Goal: Information Seeking & Learning: Find specific page/section

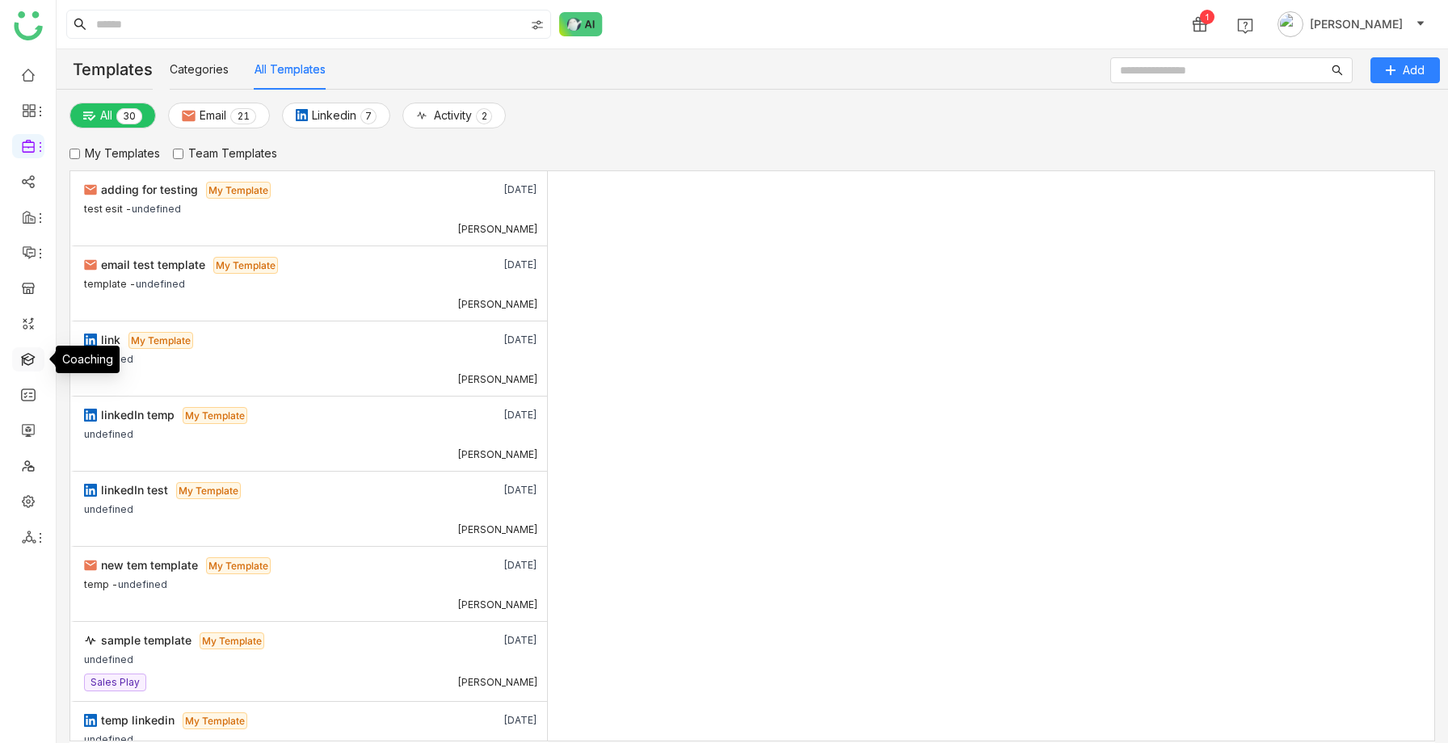
click at [28, 354] on link at bounding box center [28, 358] width 15 height 14
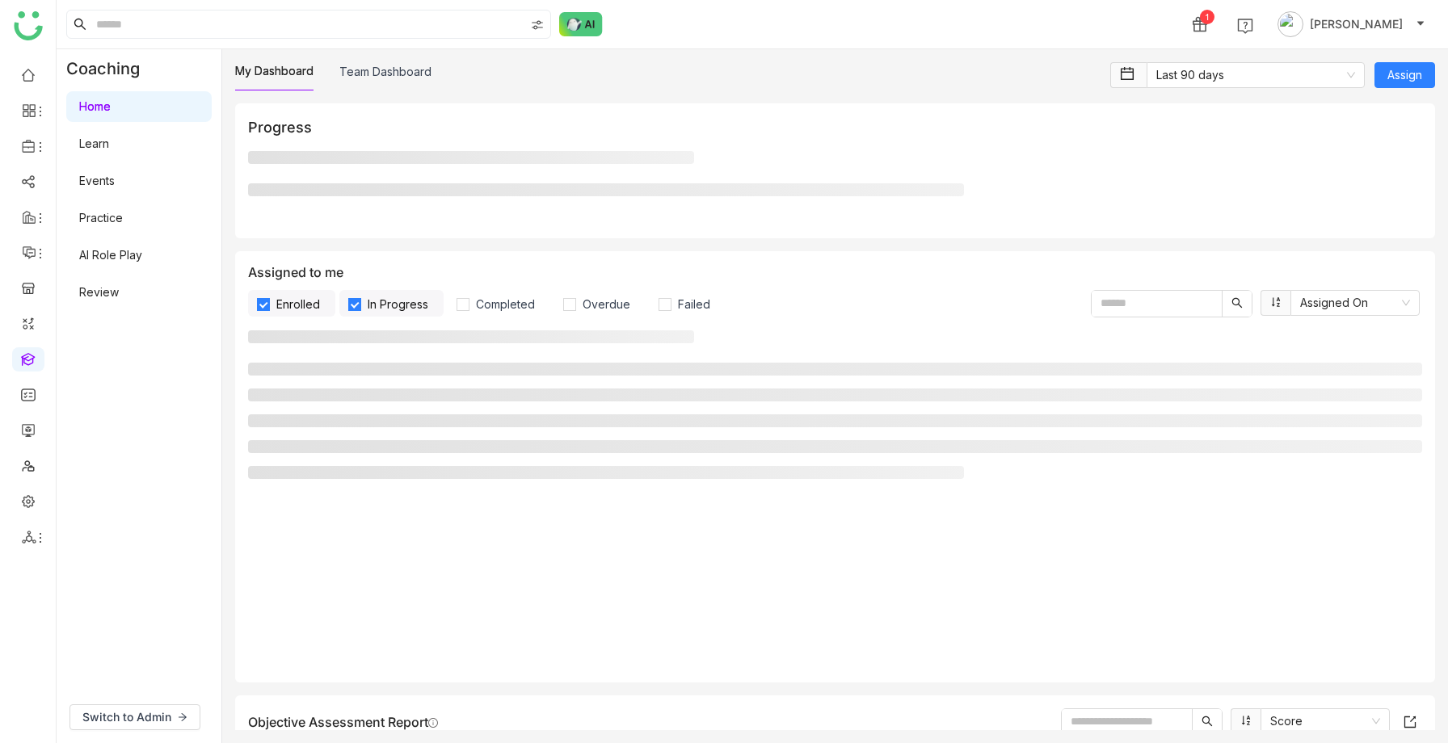
click at [119, 224] on link "Practice" at bounding box center [101, 218] width 44 height 14
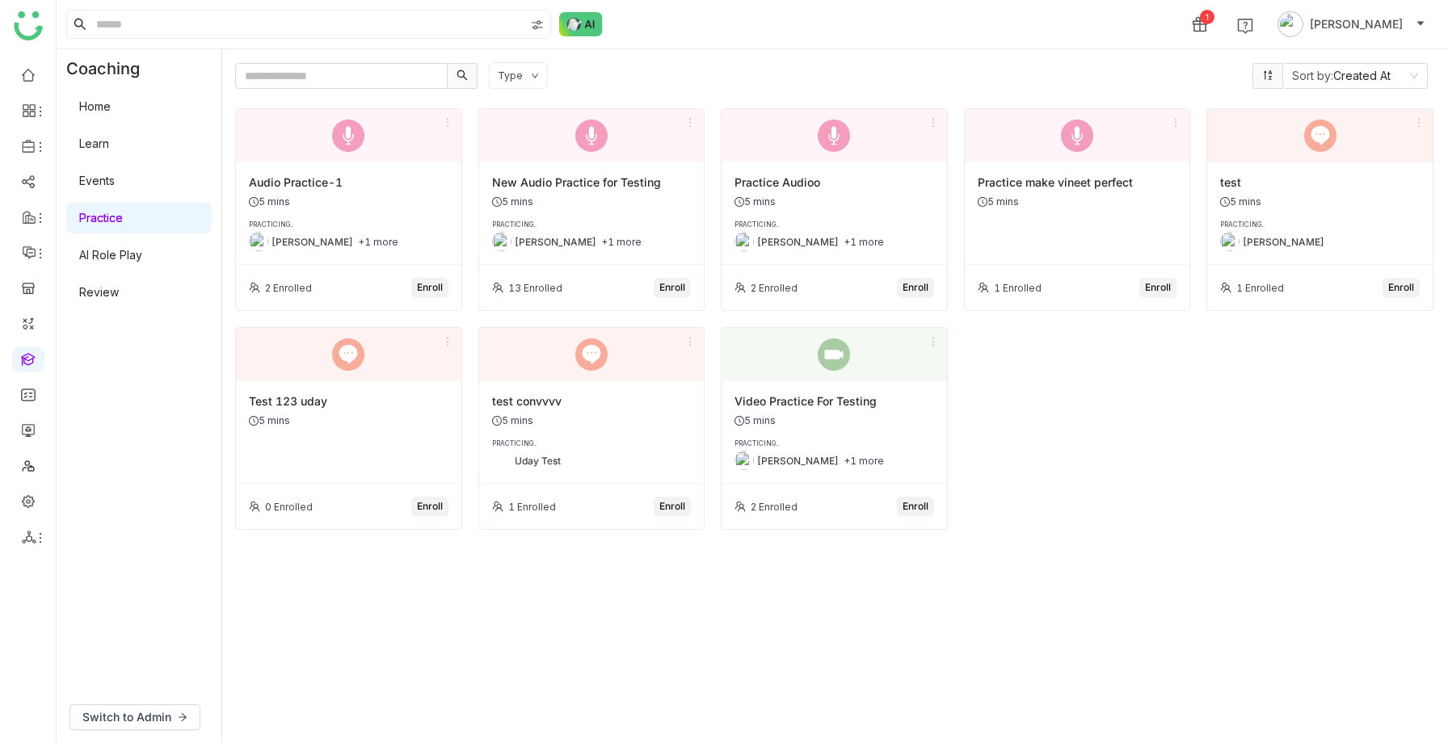
click at [146, 704] on div "Switch to Admin" at bounding box center [139, 718] width 165 height 52
click at [144, 713] on span "Switch to Admin" at bounding box center [126, 718] width 89 height 18
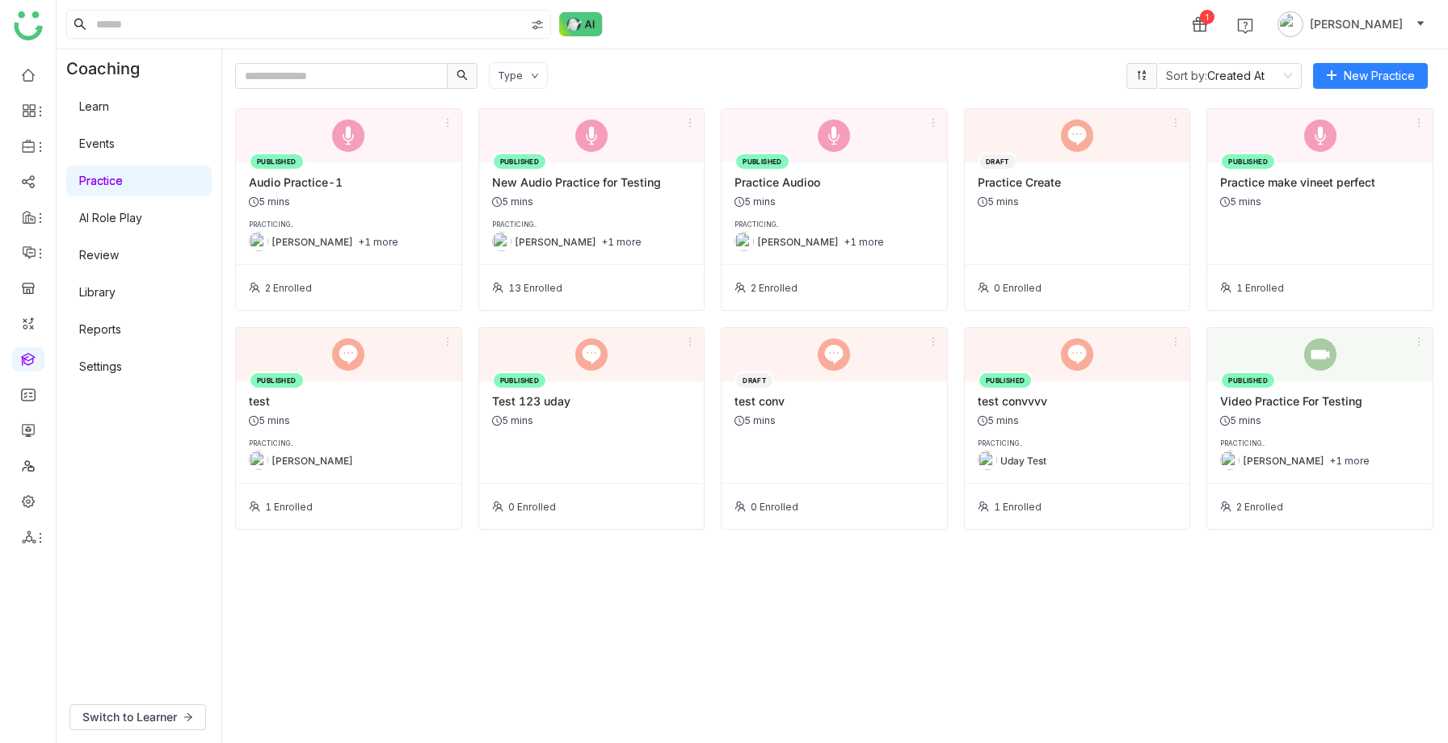
click at [368, 248] on div "Uday Pulasetti +1 more" at bounding box center [349, 241] width 200 height 19
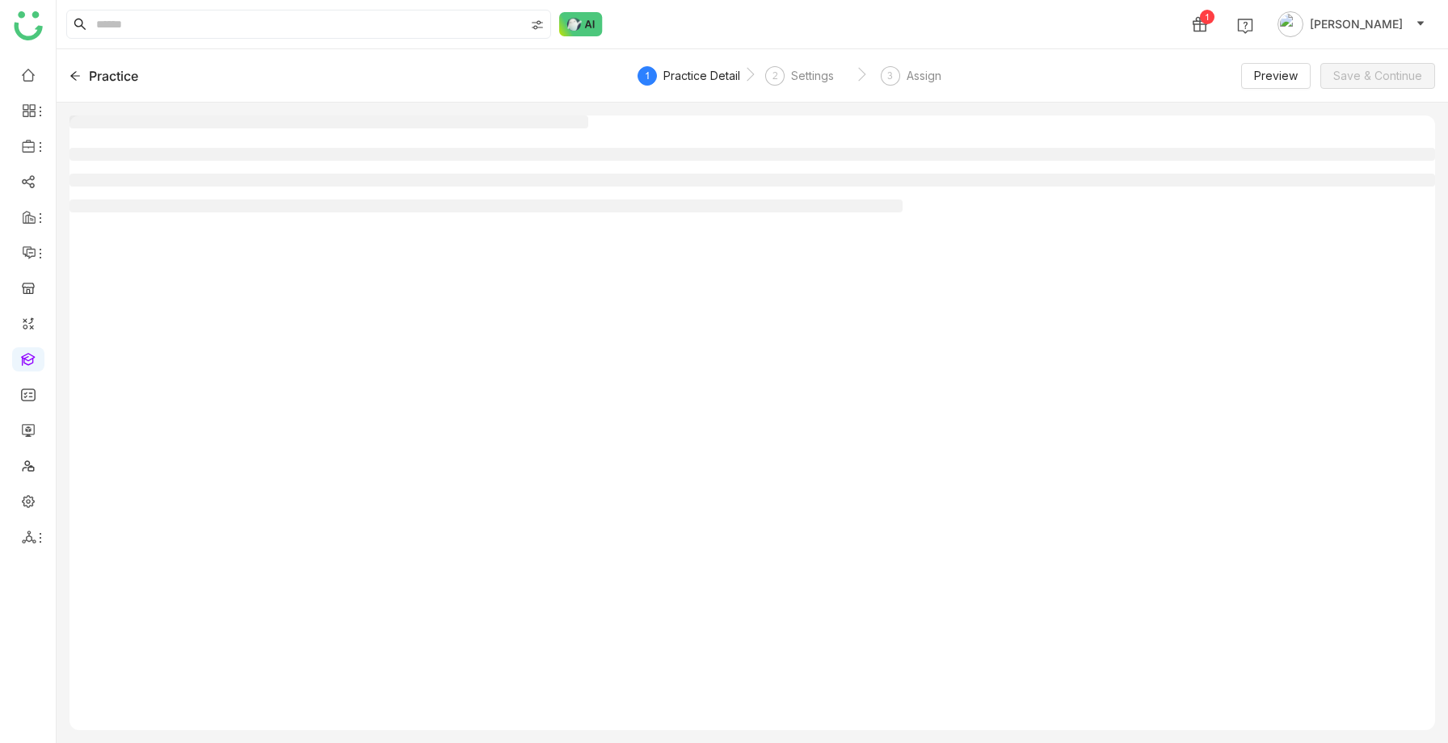
click at [389, 221] on div at bounding box center [751, 423] width 1365 height 615
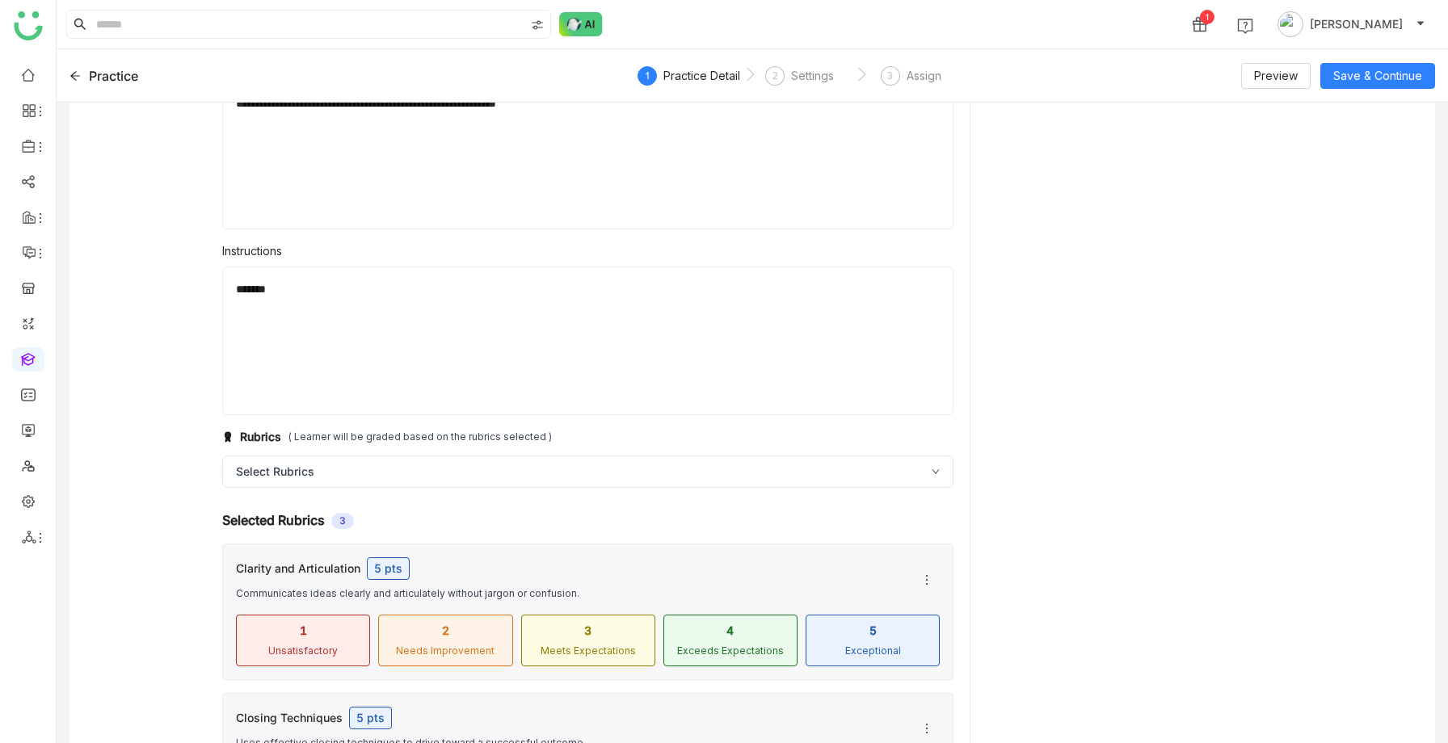
scroll to position [350, 0]
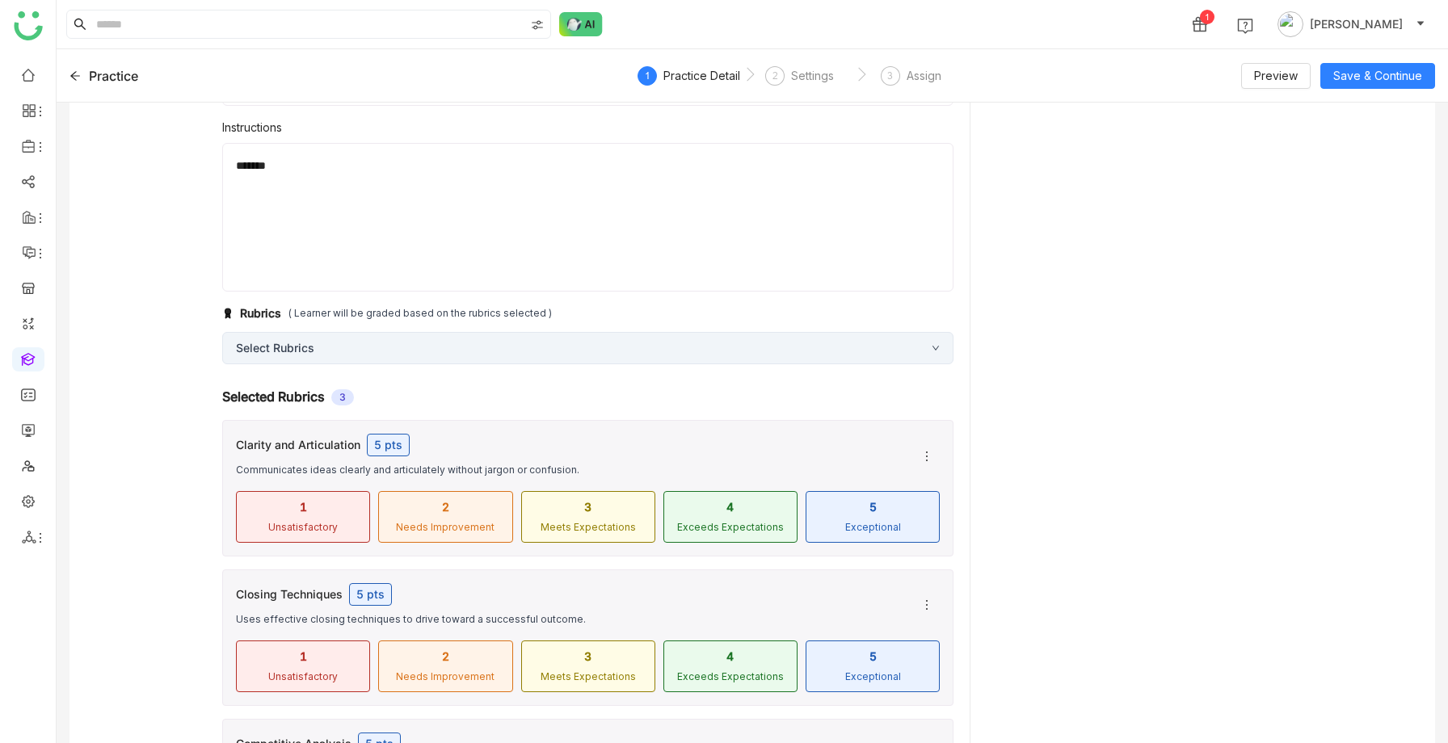
click at [569, 351] on div "Select Rubrics" at bounding box center [587, 348] width 731 height 32
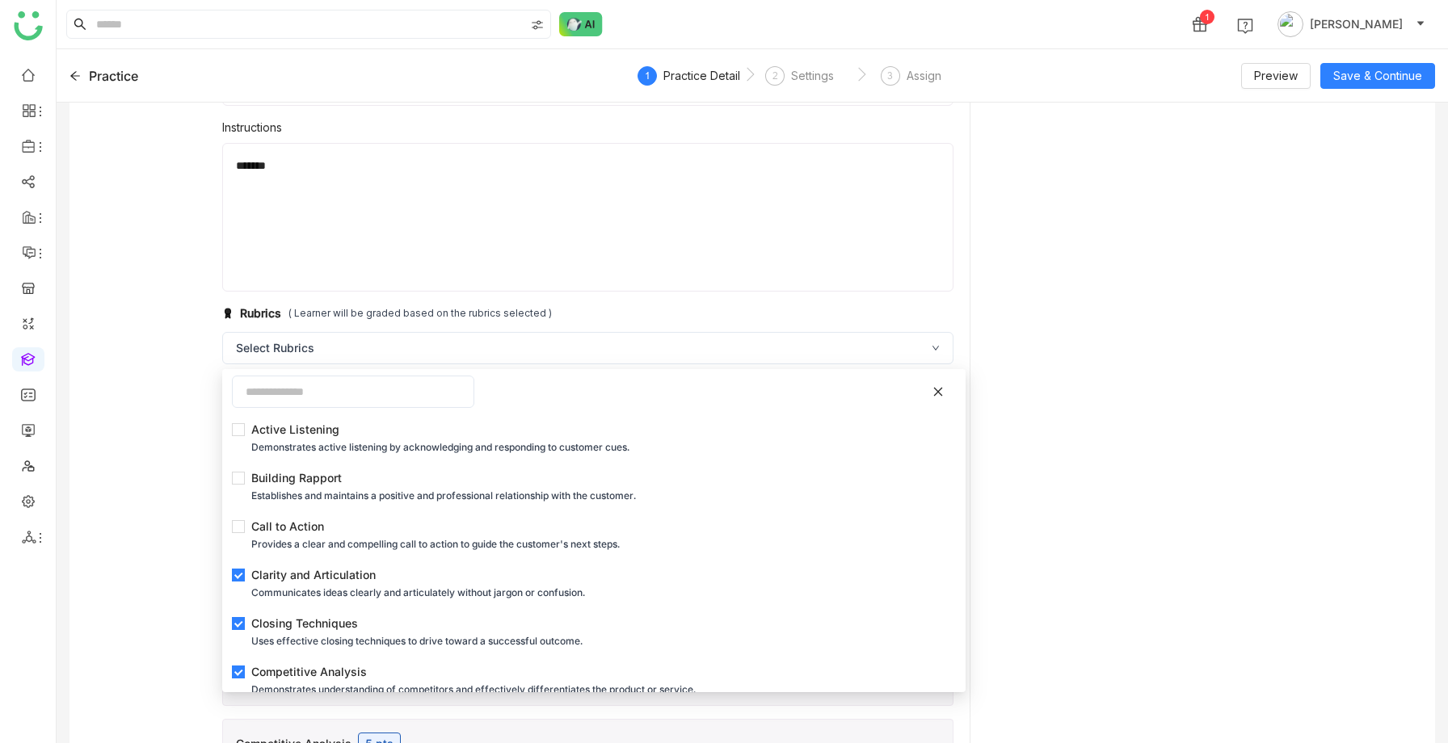
click at [934, 393] on icon at bounding box center [937, 391] width 11 height 11
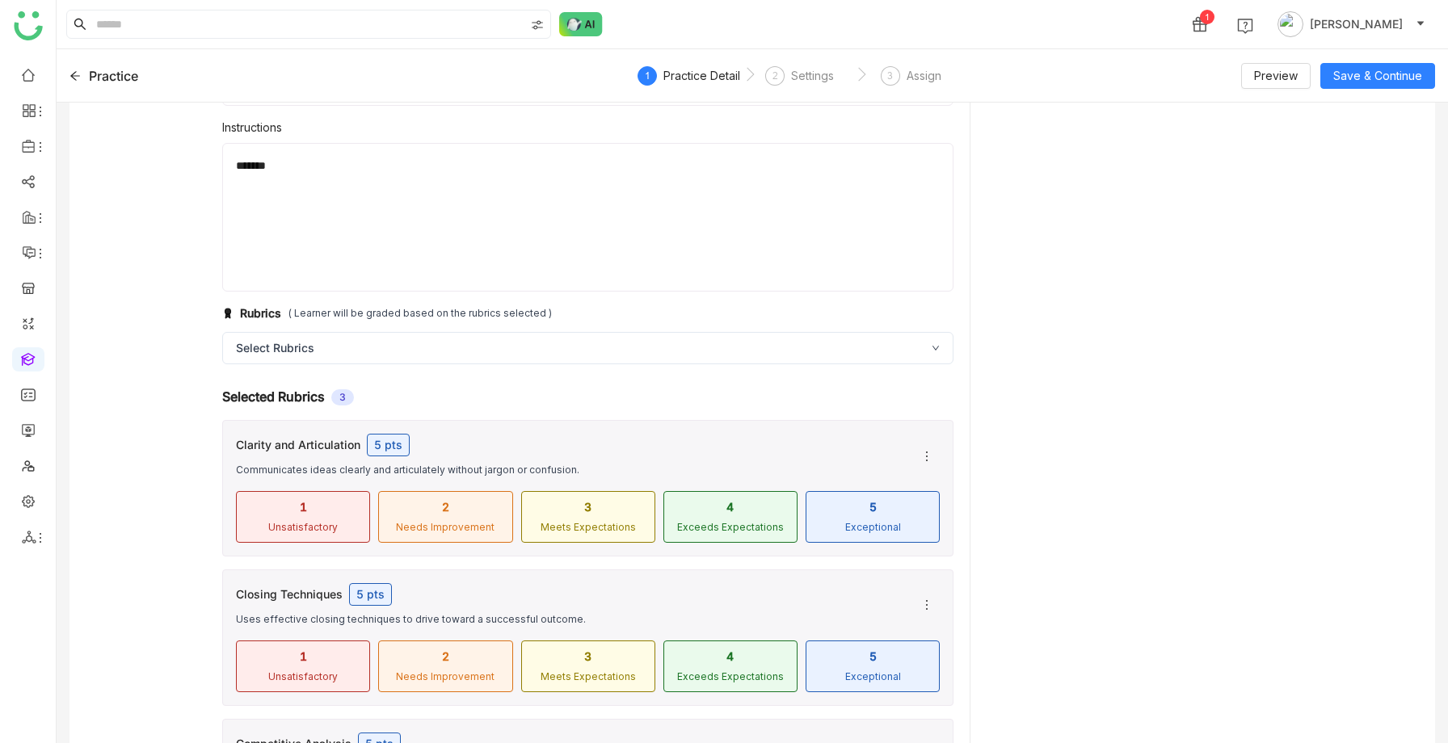
scroll to position [0, 0]
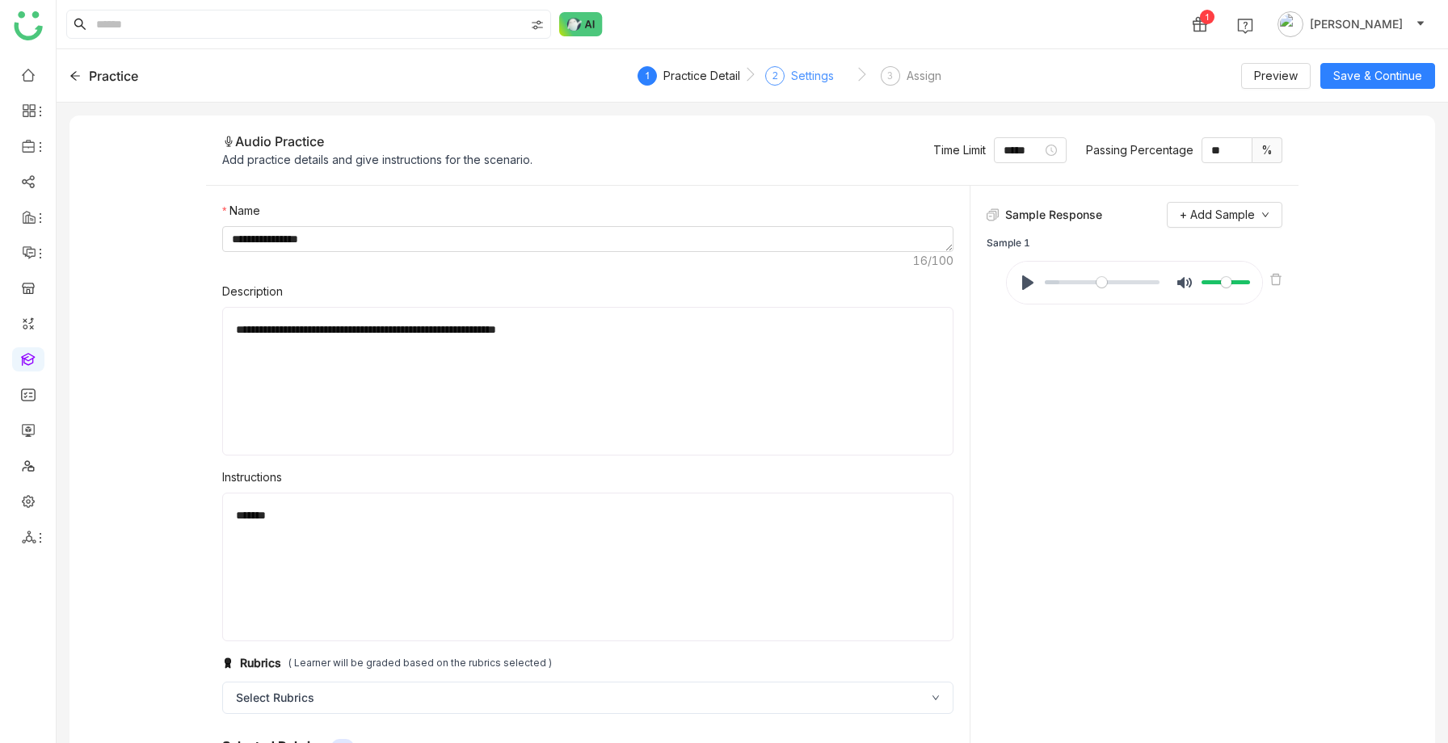
click at [797, 78] on div "Settings" at bounding box center [812, 75] width 43 height 19
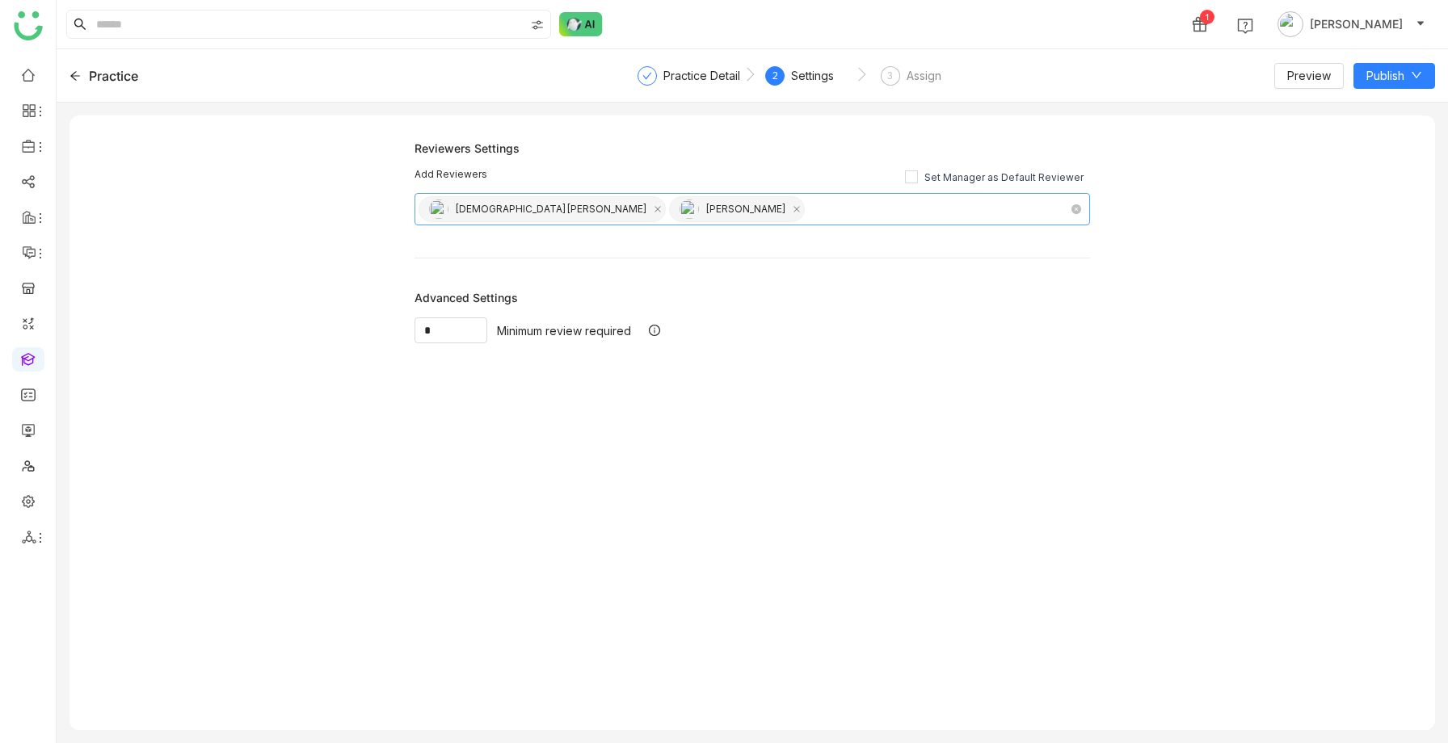
click at [705, 211] on div "[PERSON_NAME]" at bounding box center [745, 209] width 81 height 24
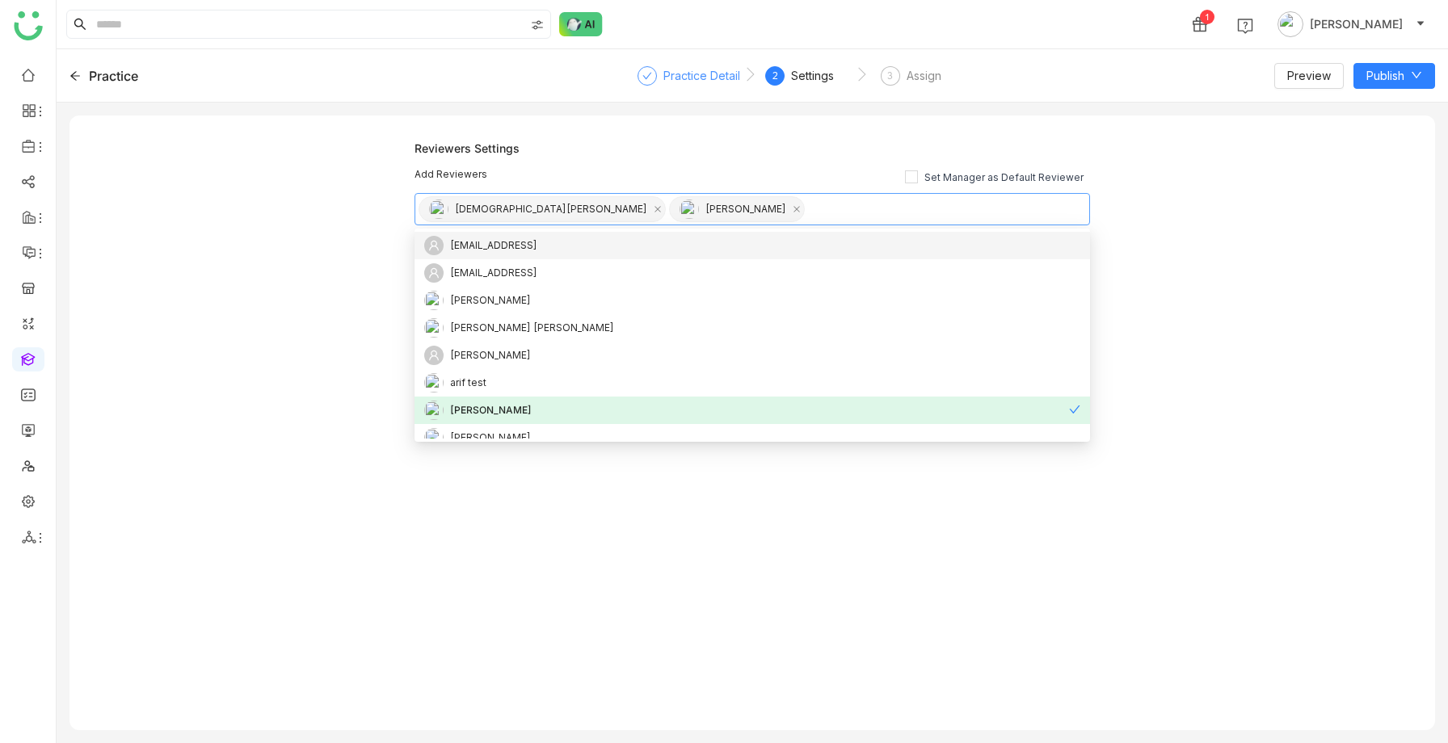
click at [675, 77] on div "Practice Detail" at bounding box center [701, 75] width 77 height 19
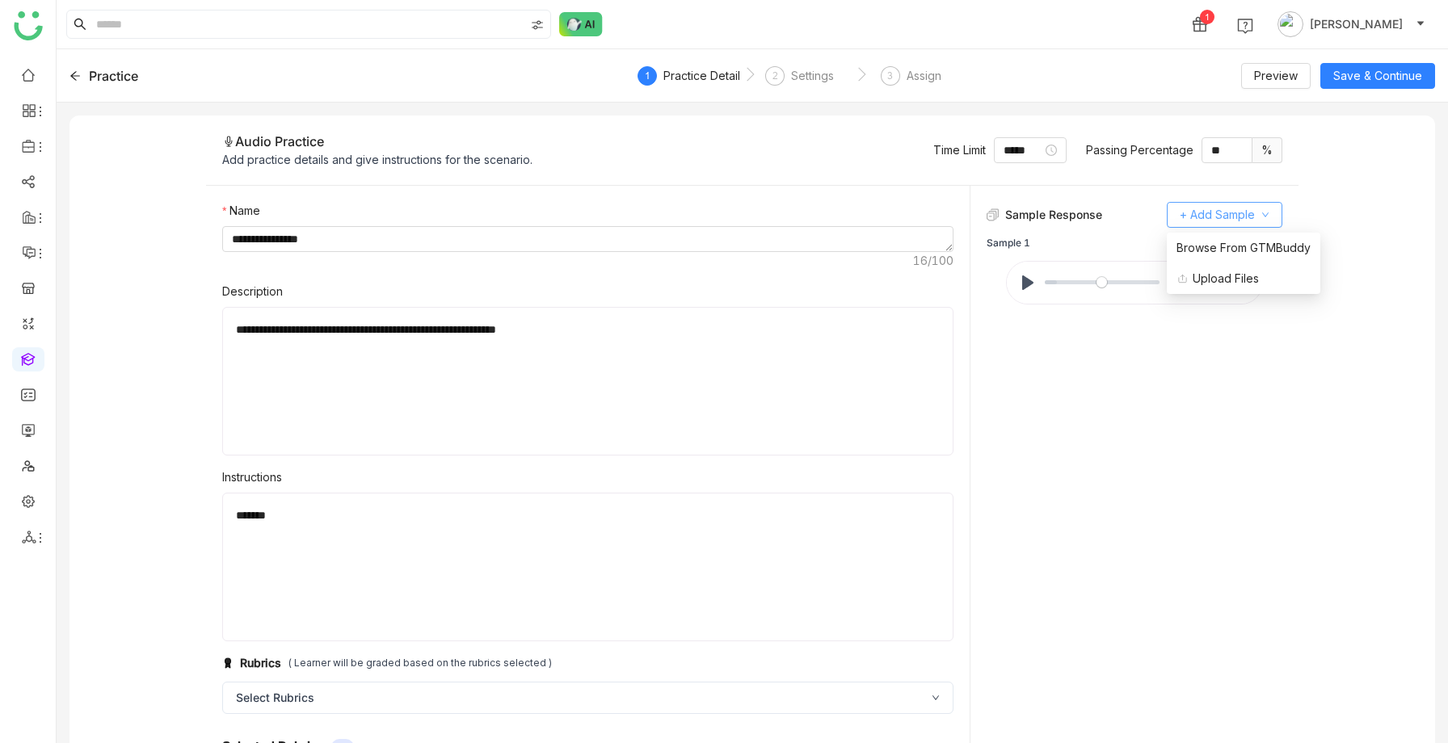
click at [1220, 205] on button "+ Add Sample" at bounding box center [1225, 215] width 116 height 26
click at [1196, 247] on span "Browse From GTMBuddy" at bounding box center [1243, 248] width 134 height 18
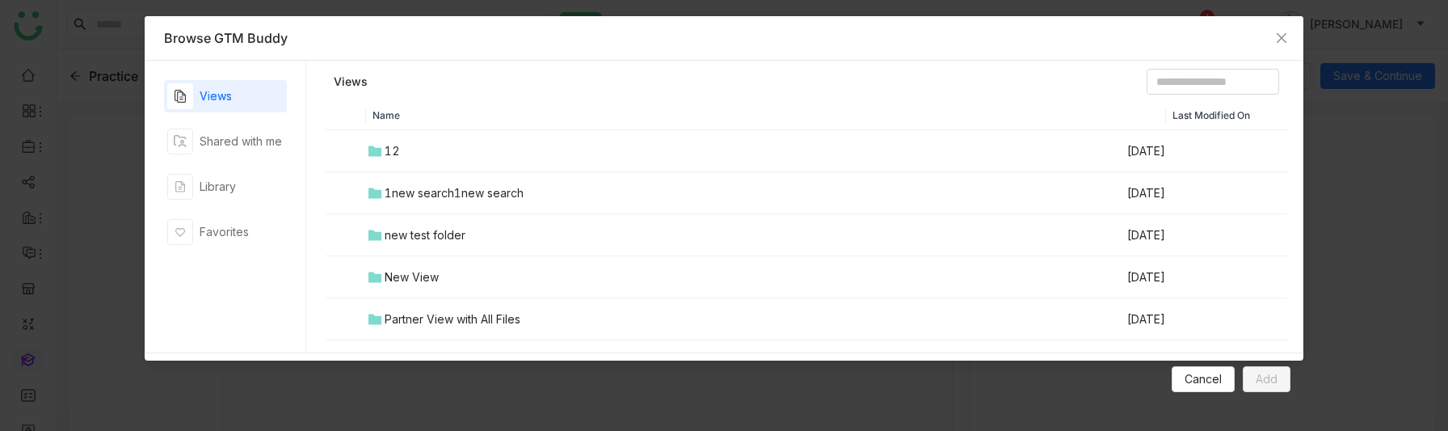
click at [522, 189] on div "1new search1new search" at bounding box center [454, 193] width 139 height 18
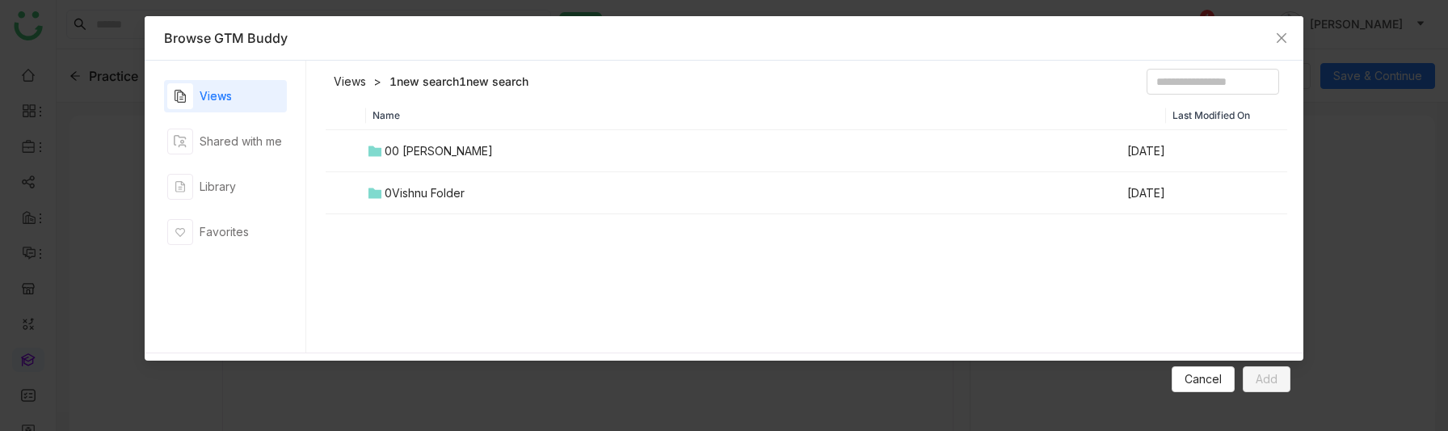
click at [417, 208] on td "0Vishnu Folder" at bounding box center [745, 193] width 759 height 42
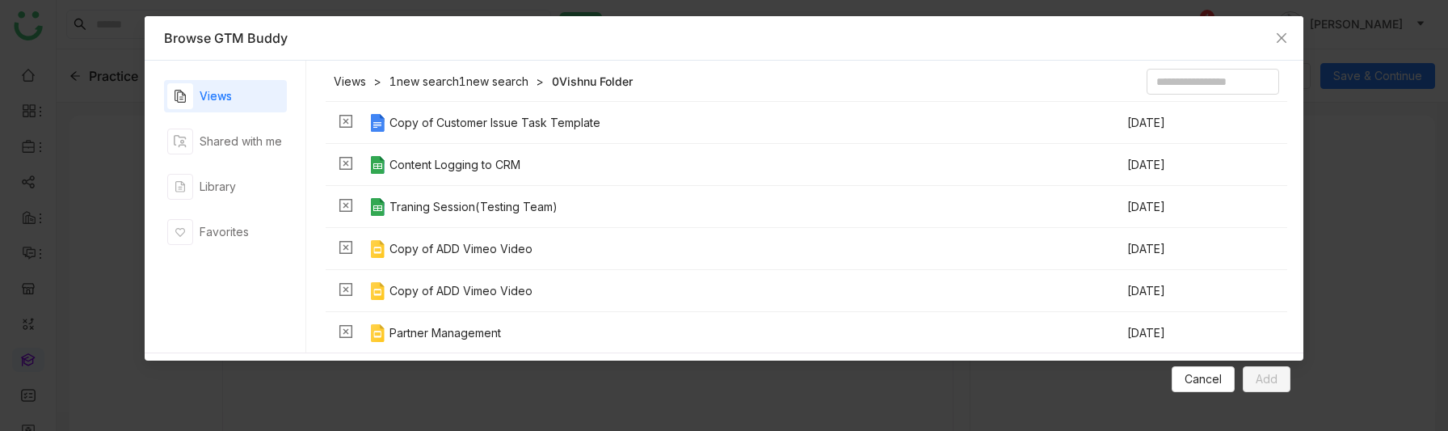
scroll to position [1996, 0]
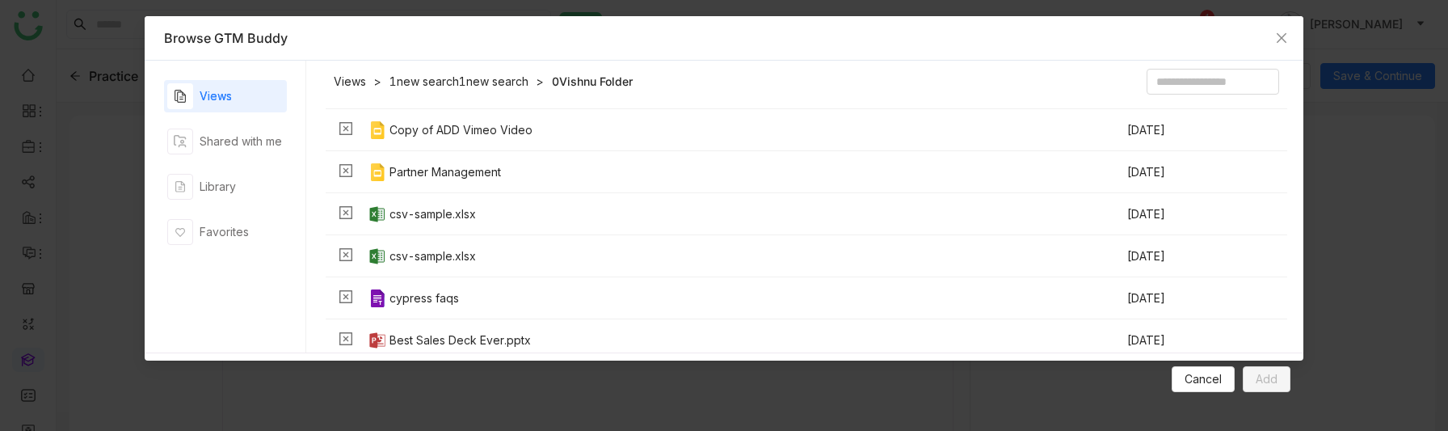
click at [473, 74] on link "1new search1new search" at bounding box center [458, 82] width 139 height 16
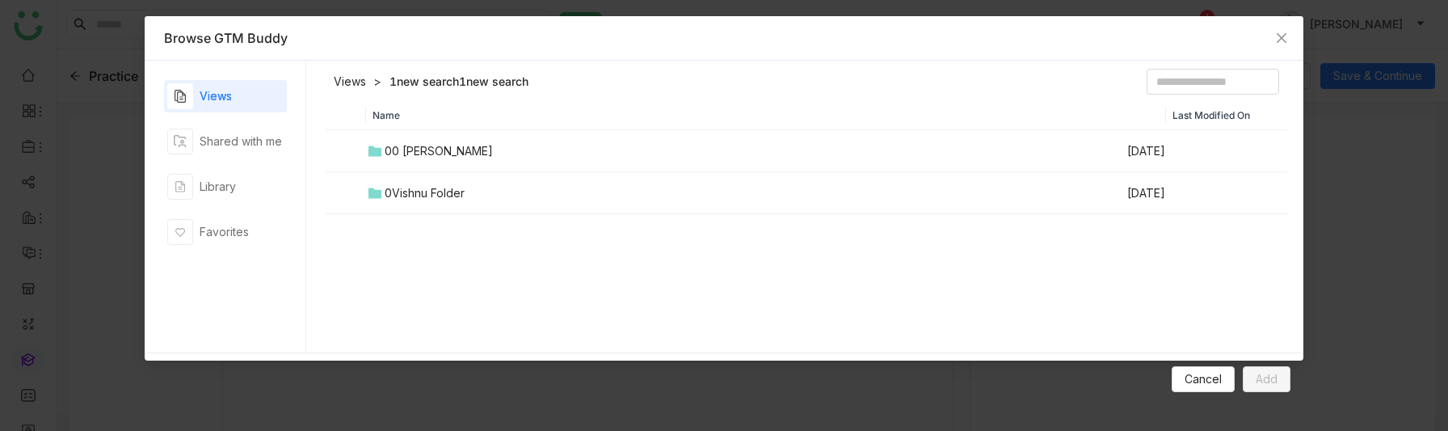
click at [402, 187] on div "0Vishnu Folder" at bounding box center [425, 193] width 80 height 18
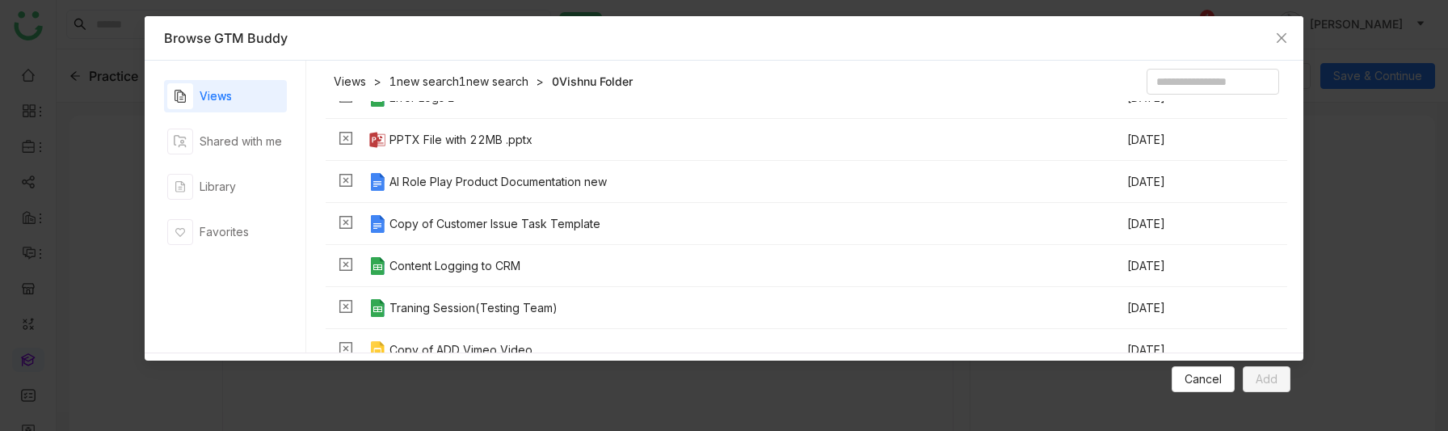
scroll to position [1996, 0]
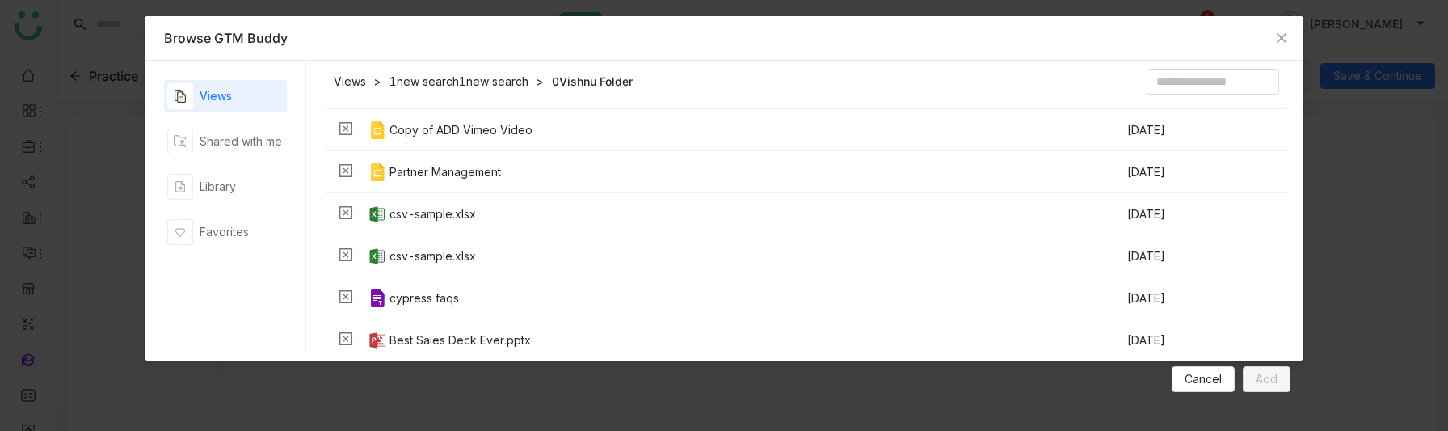
click at [355, 81] on link "Views" at bounding box center [350, 82] width 32 height 16
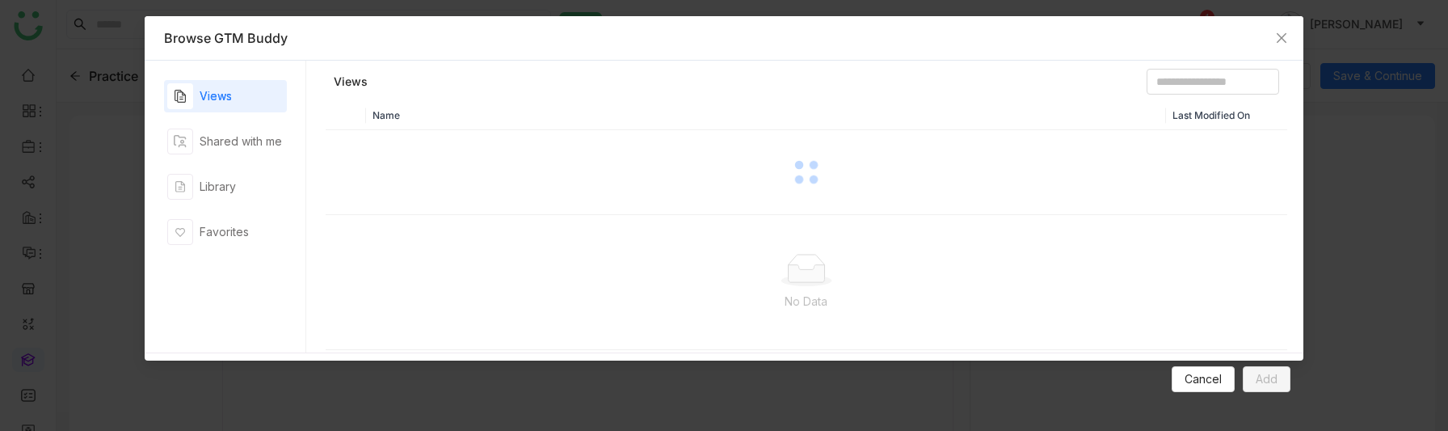
scroll to position [0, 0]
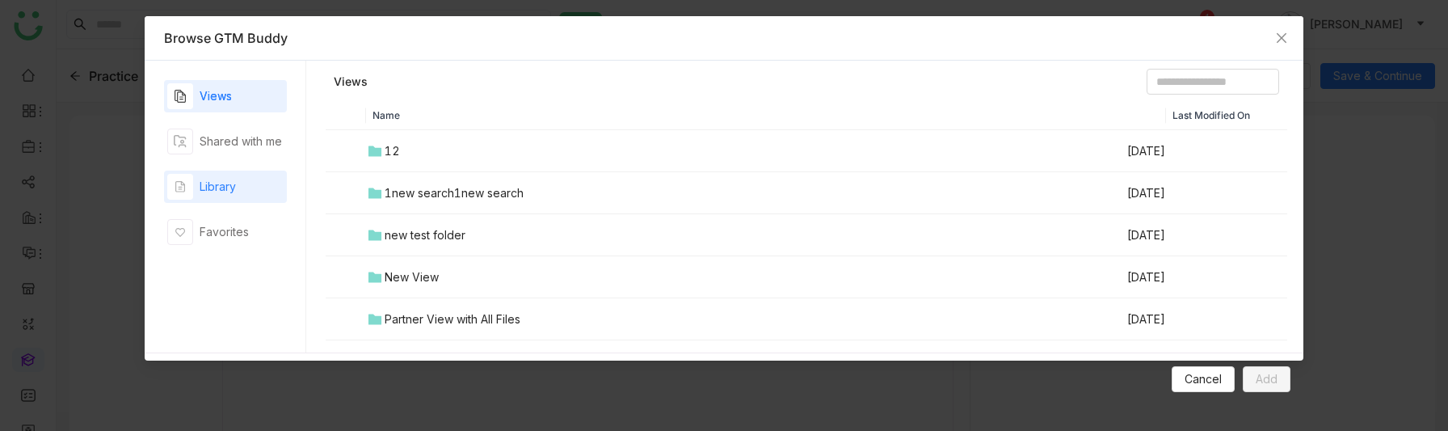
click at [208, 185] on div "Library" at bounding box center [218, 187] width 36 height 18
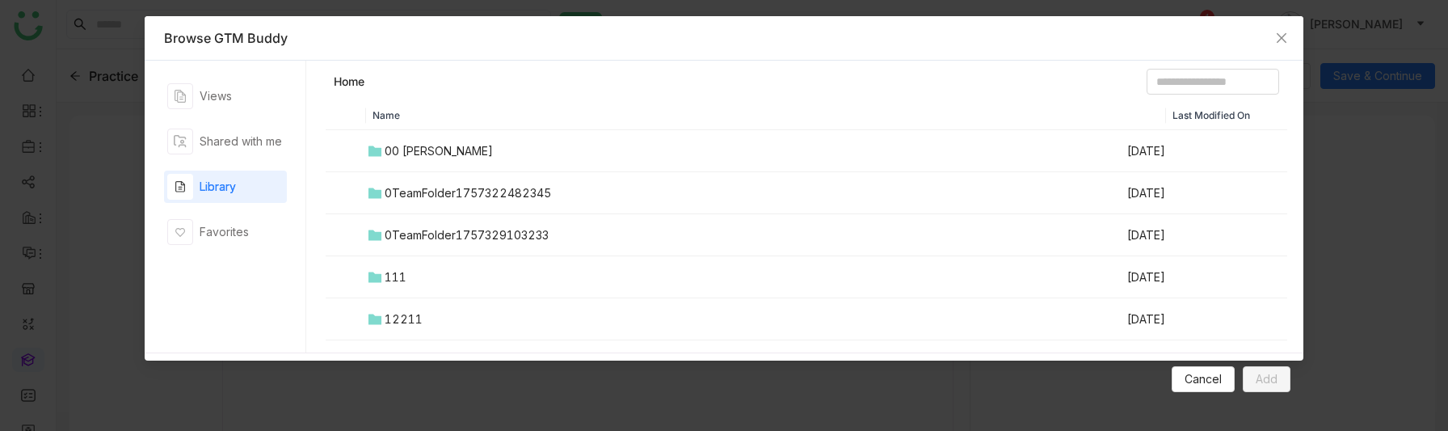
click at [397, 172] on td "0TeamFolder1757322482345" at bounding box center [745, 193] width 759 height 42
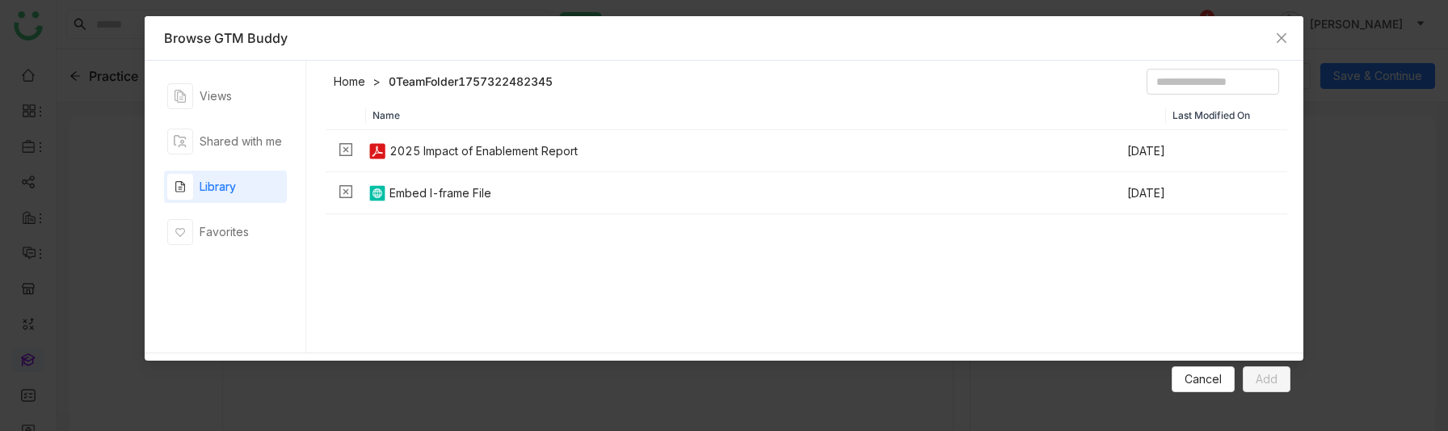
click at [352, 80] on link "Home" at bounding box center [350, 82] width 32 height 16
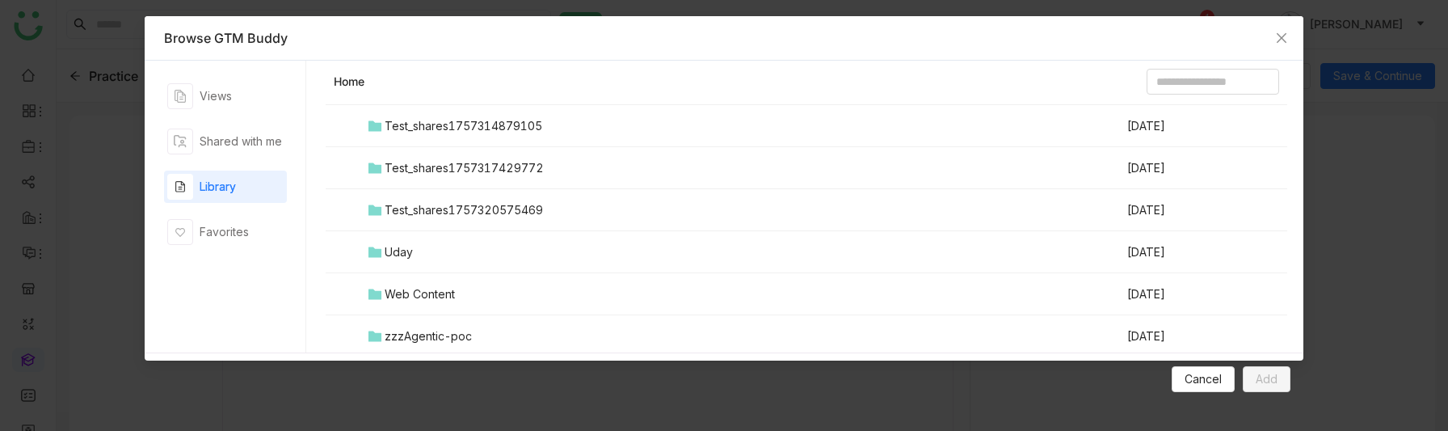
scroll to position [1113, 0]
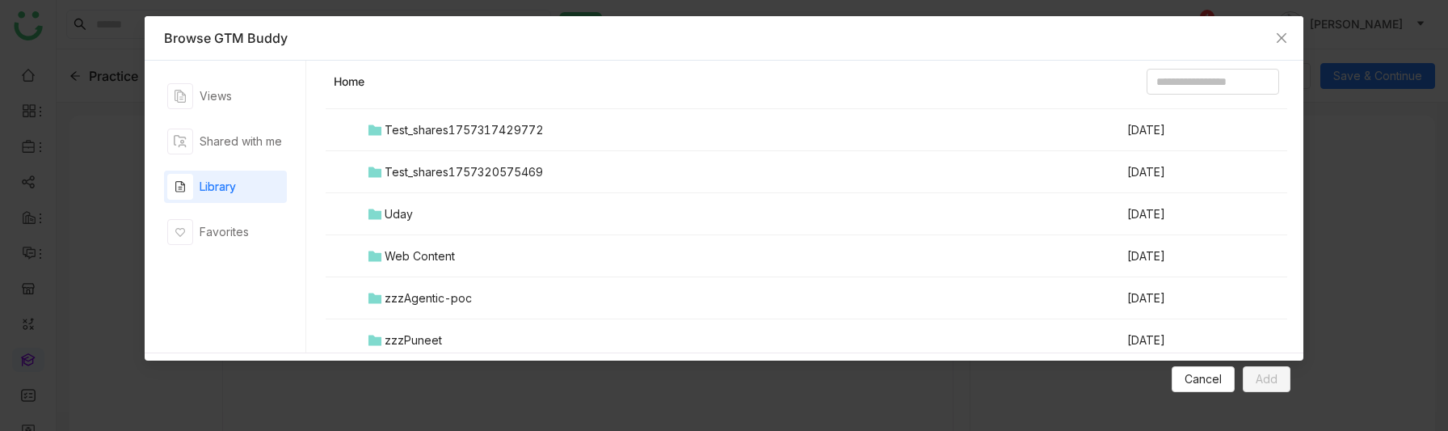
click at [411, 229] on td "Uday" at bounding box center [745, 214] width 759 height 42
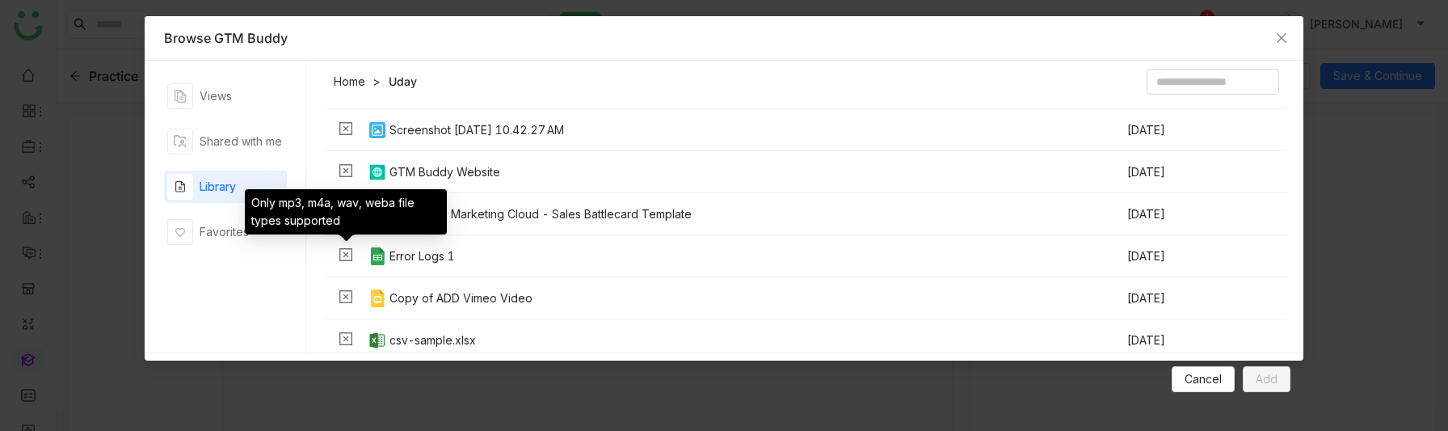
scroll to position [0, 0]
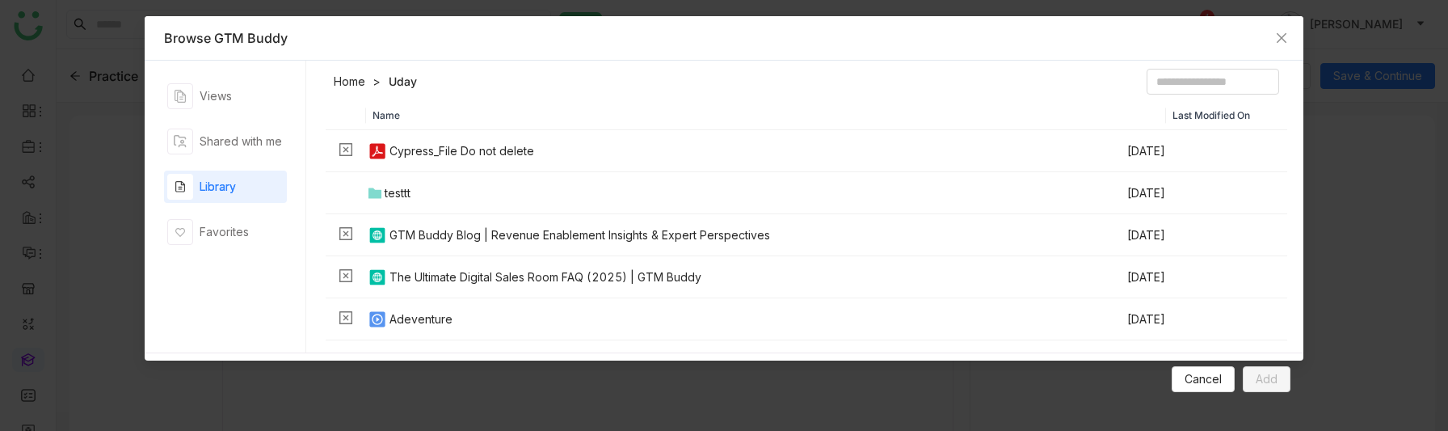
click at [395, 189] on div "testtt" at bounding box center [398, 193] width 26 height 18
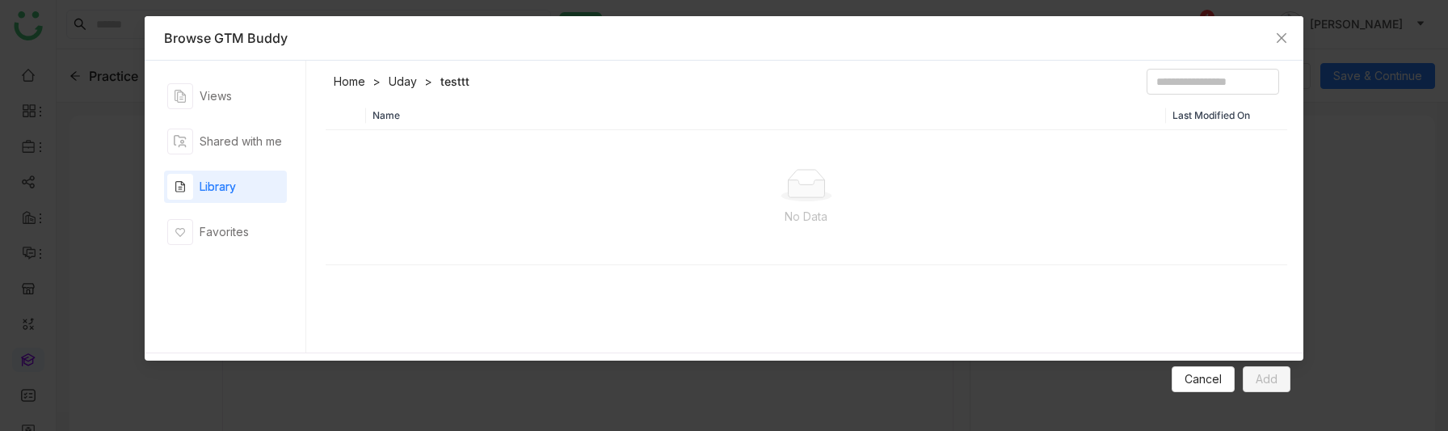
click at [348, 78] on link "Home" at bounding box center [350, 82] width 32 height 16
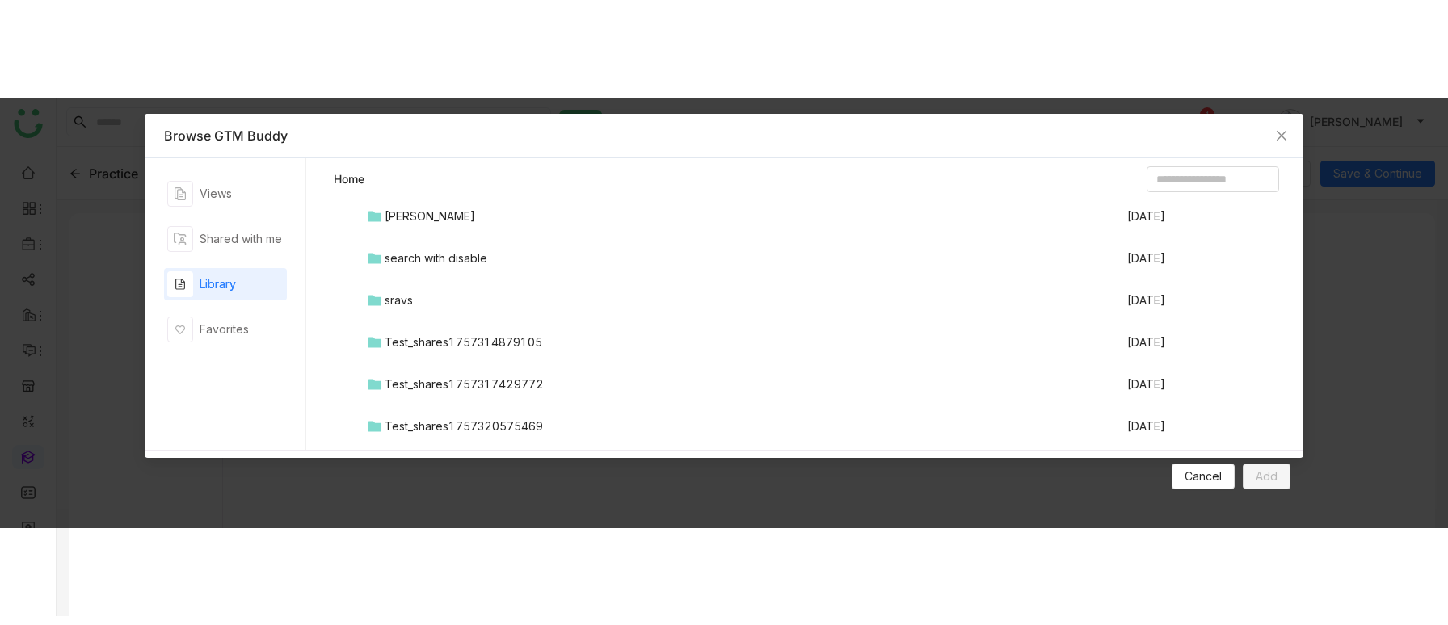
scroll to position [1113, 0]
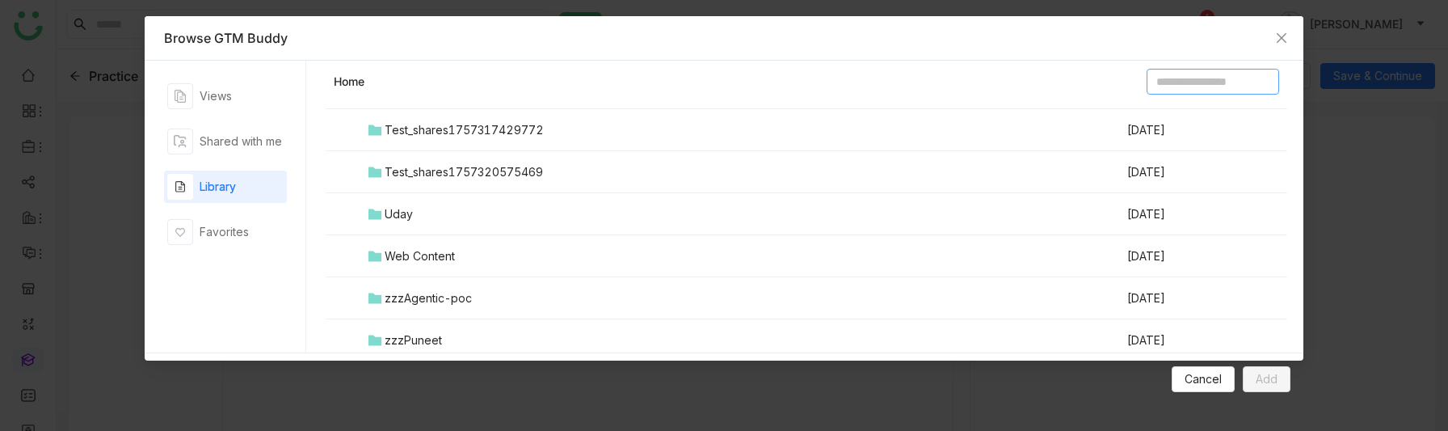
click at [1202, 86] on input at bounding box center [1212, 82] width 132 height 26
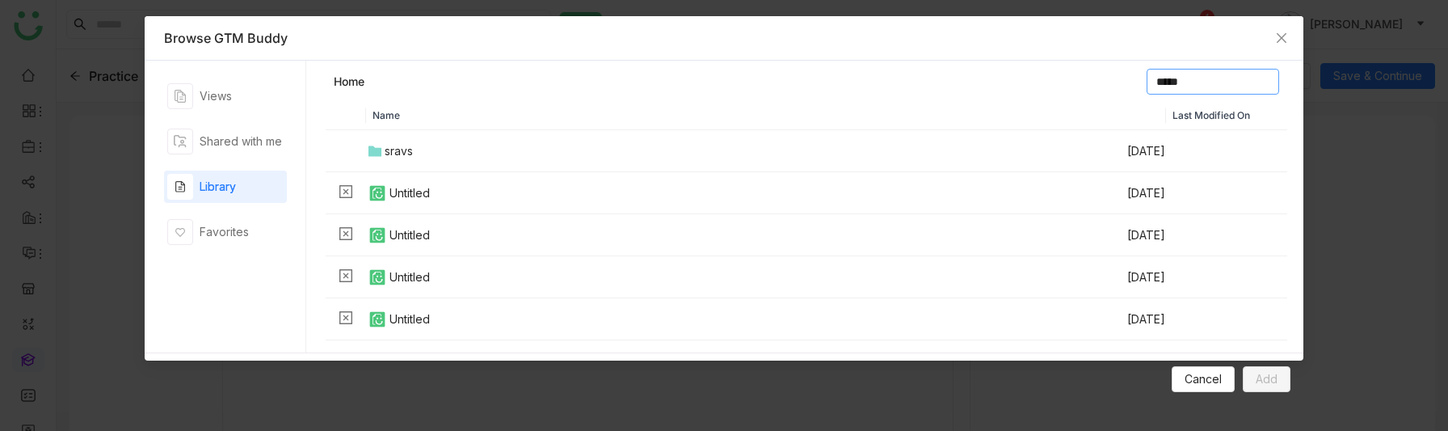
type input "*****"
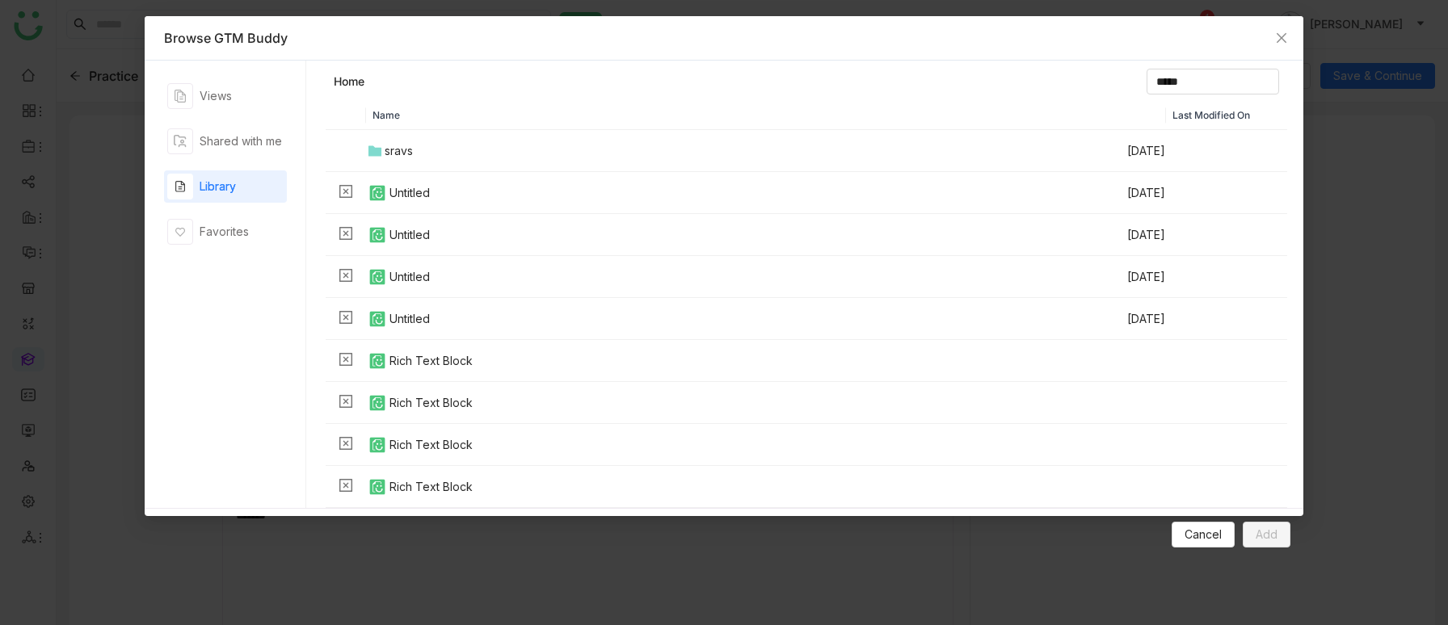
scroll to position [0, 0]
click at [425, 137] on td "sravs" at bounding box center [745, 151] width 759 height 42
click at [407, 146] on div "sravs" at bounding box center [399, 151] width 28 height 18
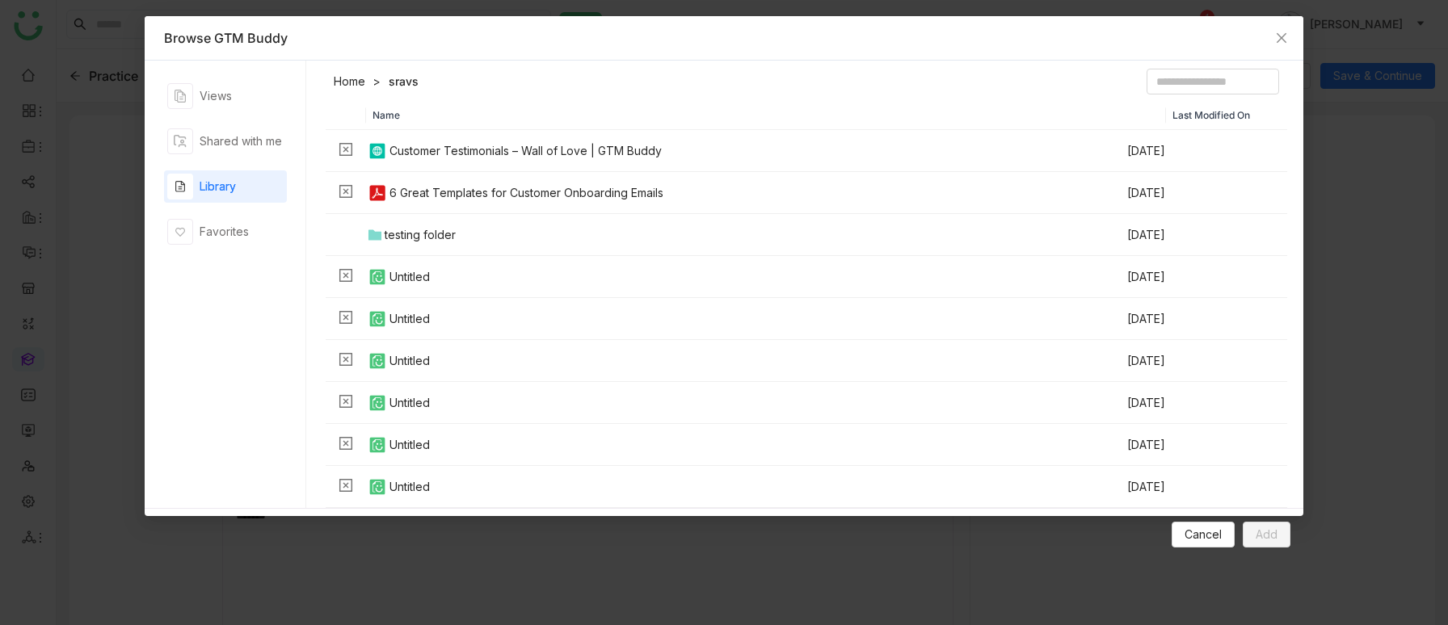
click at [406, 233] on div "testing folder" at bounding box center [420, 235] width 71 height 18
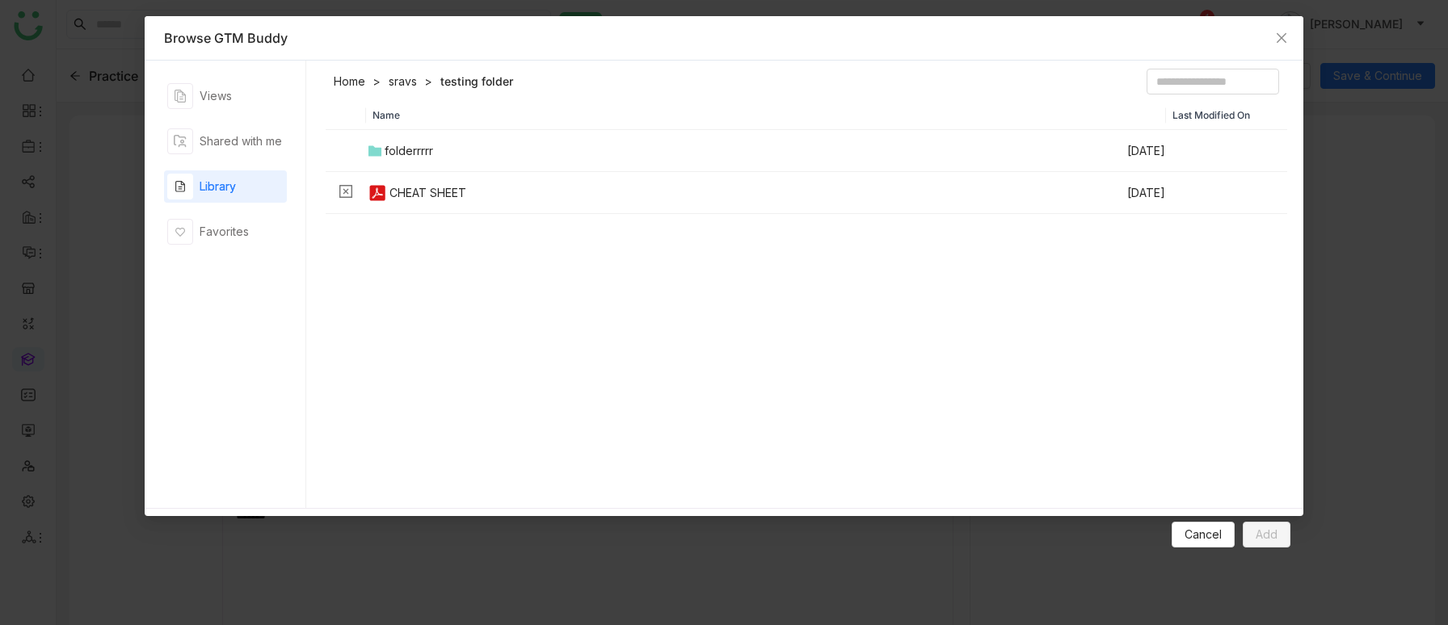
click at [397, 154] on div "folderrrrr" at bounding box center [409, 151] width 48 height 18
click at [213, 231] on div "Favorites" at bounding box center [224, 232] width 49 height 18
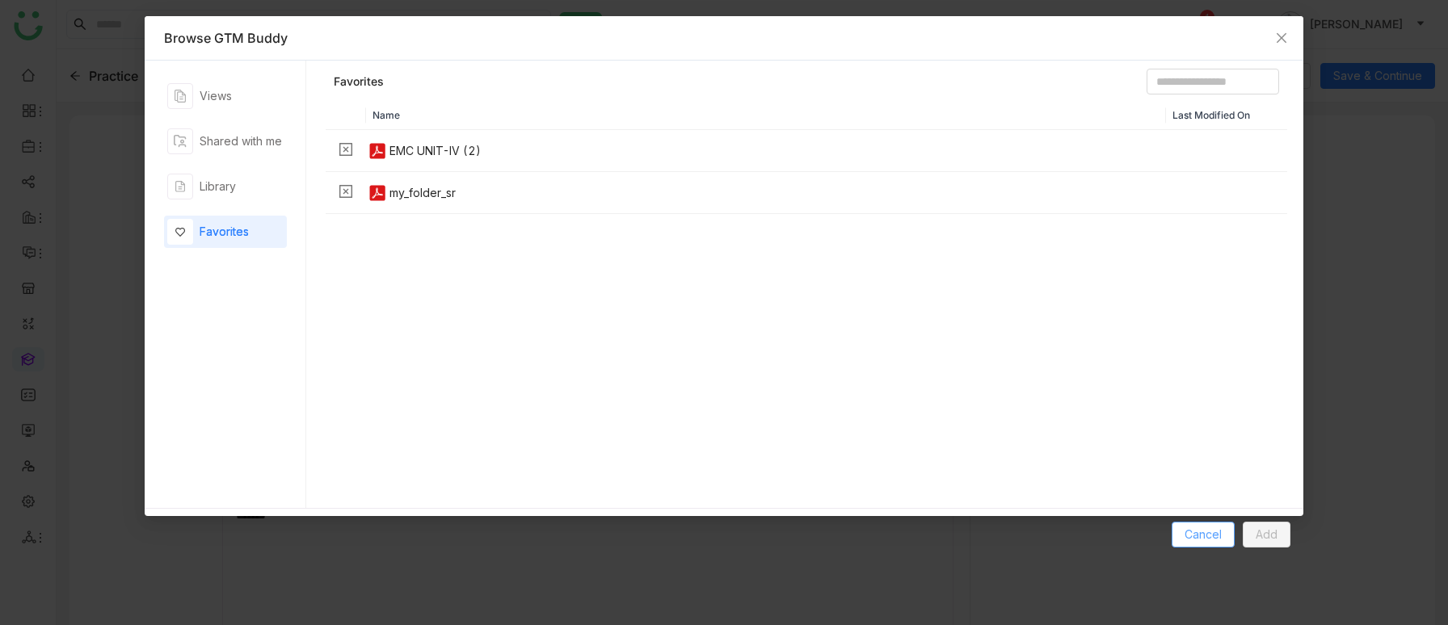
click at [1206, 540] on span "Cancel" at bounding box center [1202, 535] width 37 height 18
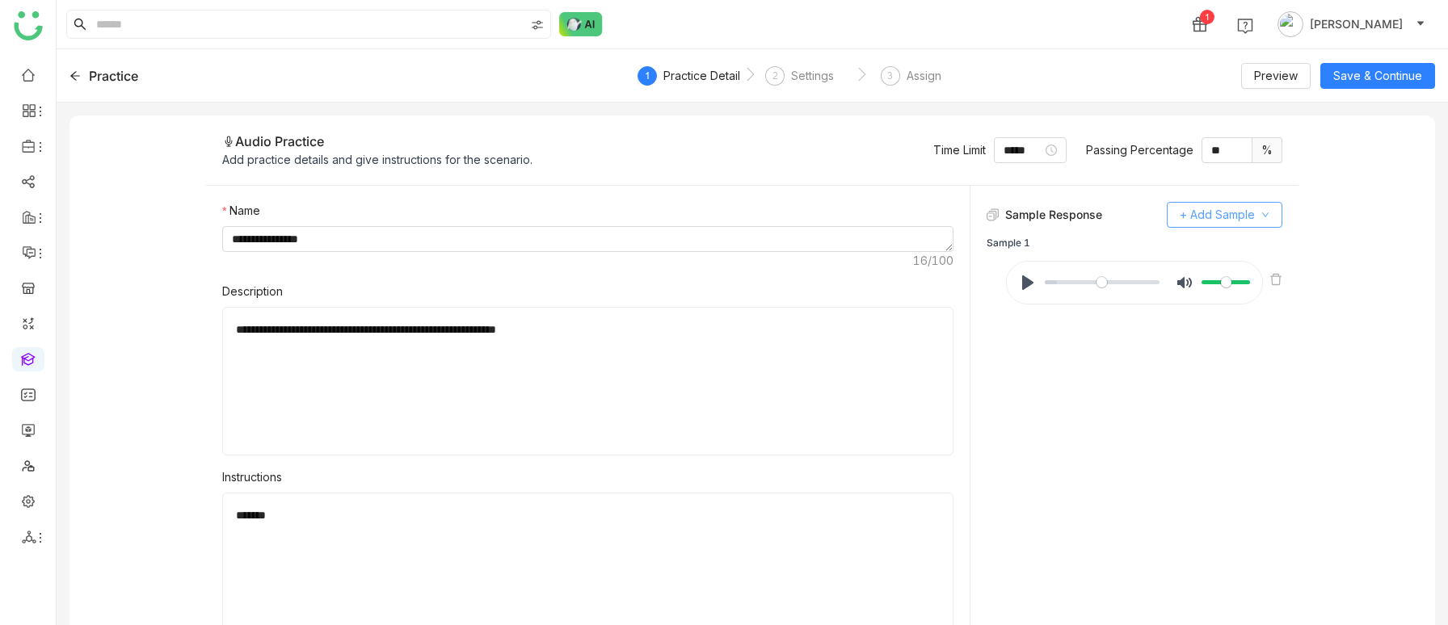
click at [1217, 216] on span "+ Add Sample" at bounding box center [1217, 215] width 75 height 18
click at [1222, 242] on span "Browse From GTMBuddy" at bounding box center [1243, 248] width 134 height 18
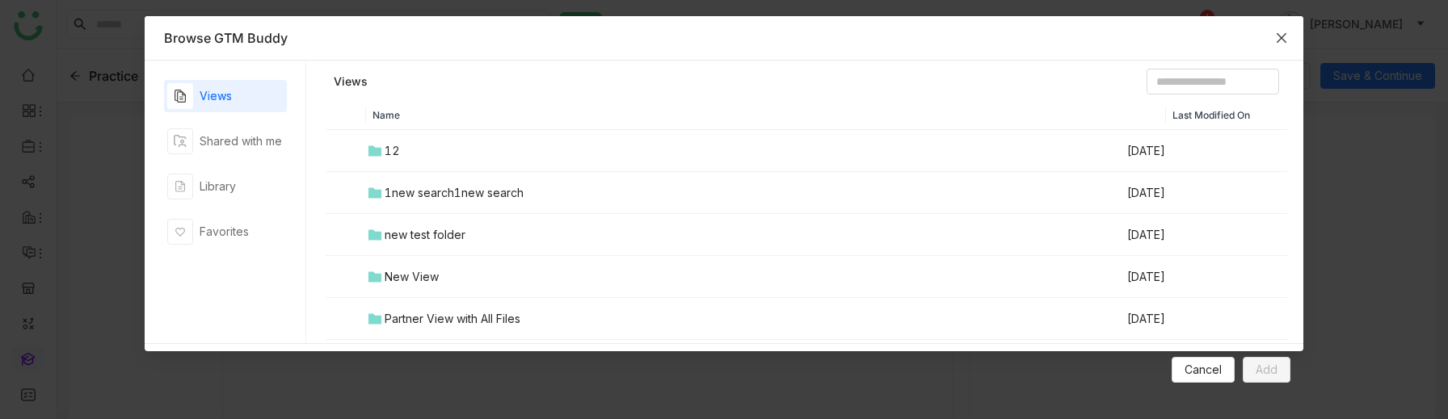
click at [1281, 39] on icon "Close" at bounding box center [1281, 38] width 13 height 13
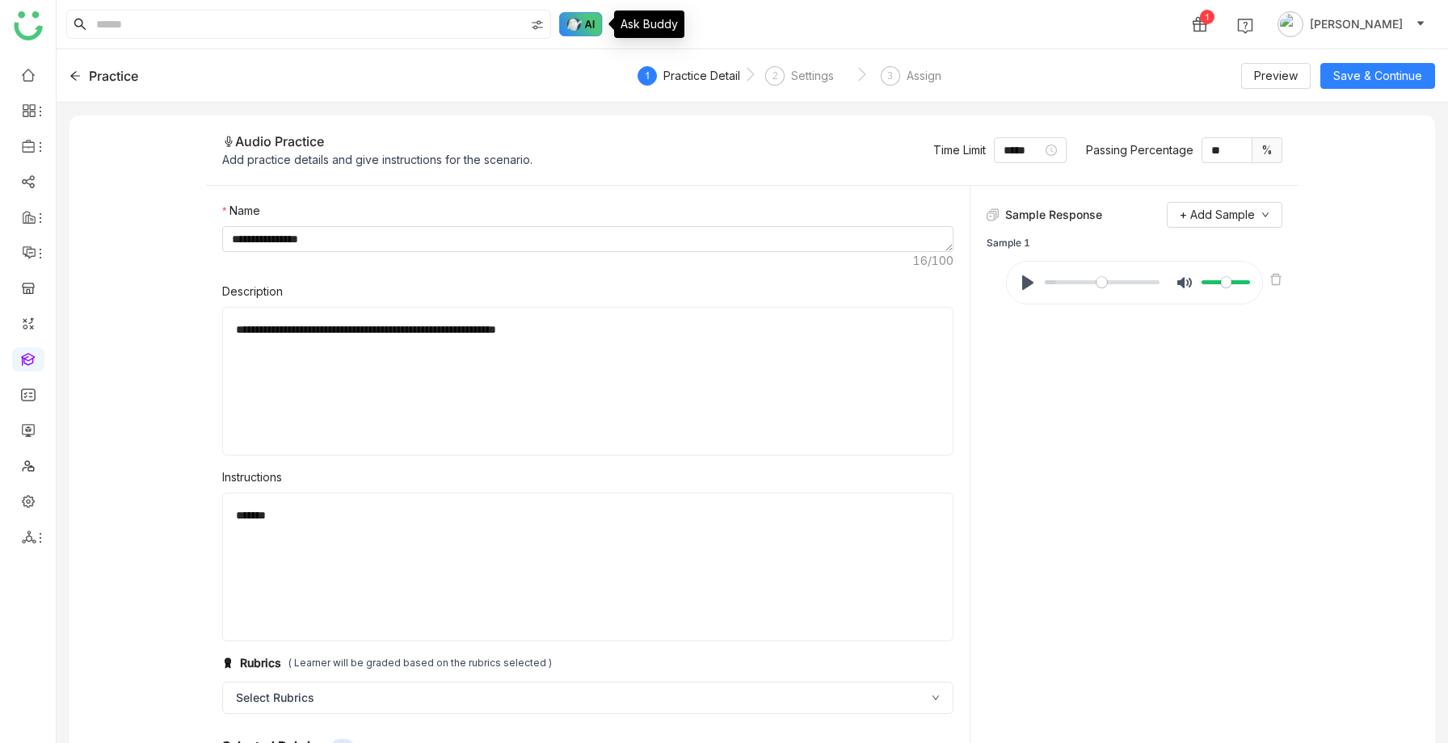
click at [578, 16] on img at bounding box center [581, 24] width 44 height 24
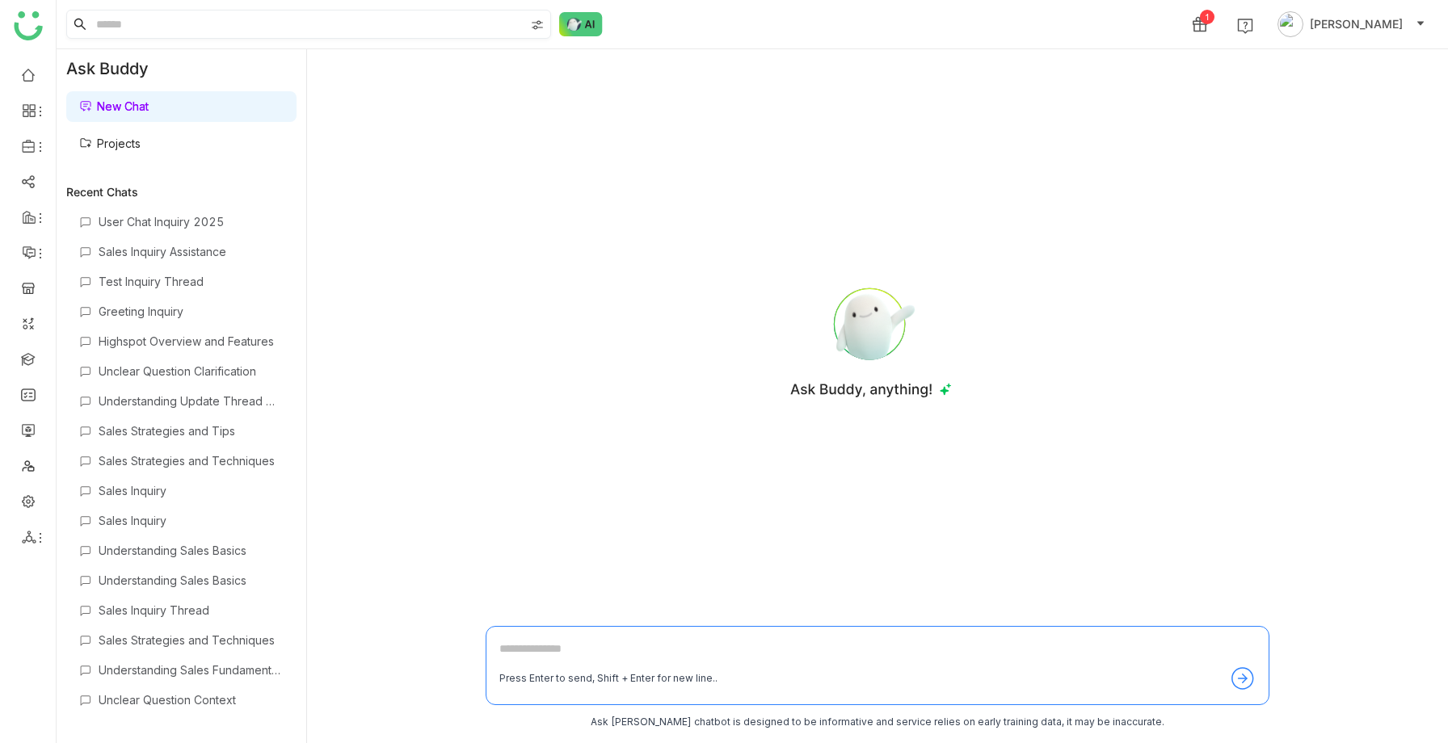
click at [532, 20] on img at bounding box center [537, 25] width 13 height 13
click at [33, 77] on link at bounding box center [28, 74] width 15 height 14
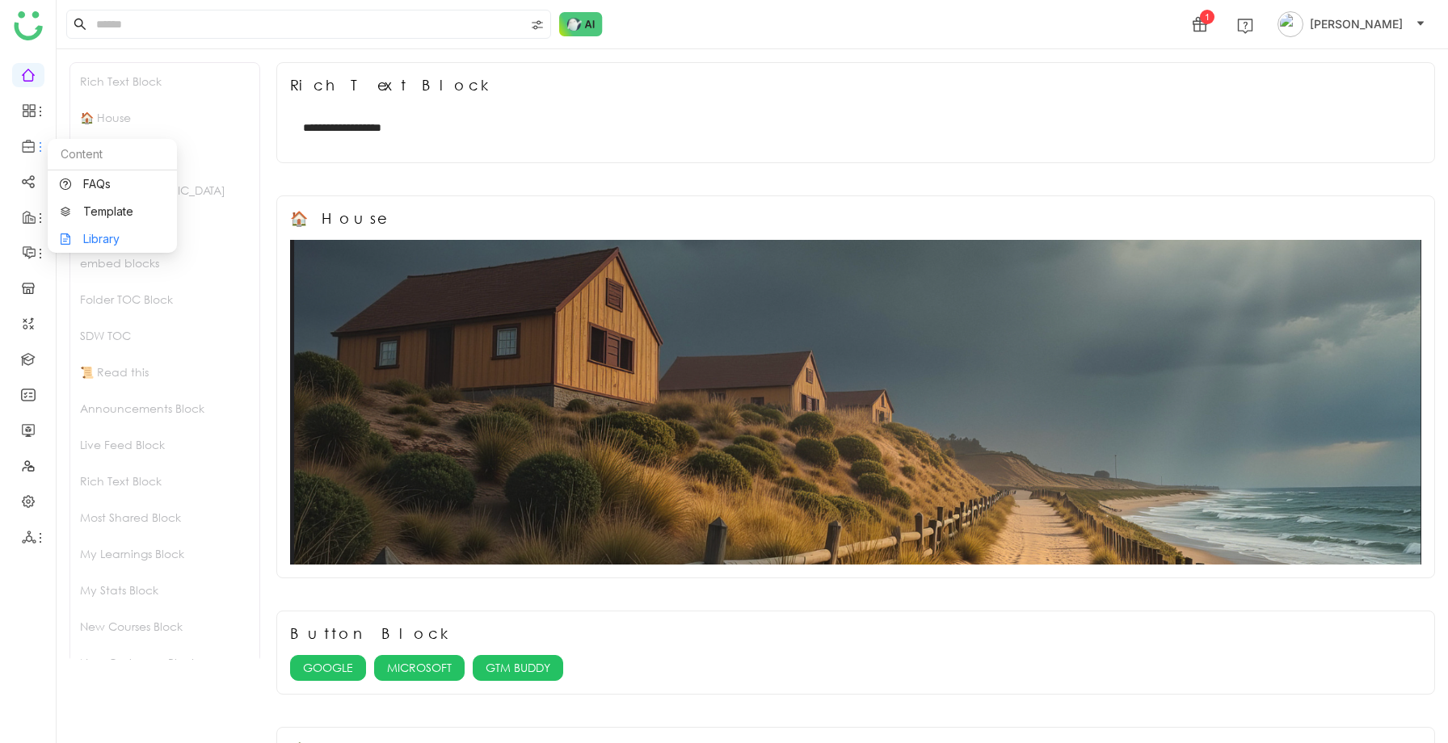
click at [78, 235] on link "Library" at bounding box center [112, 238] width 105 height 11
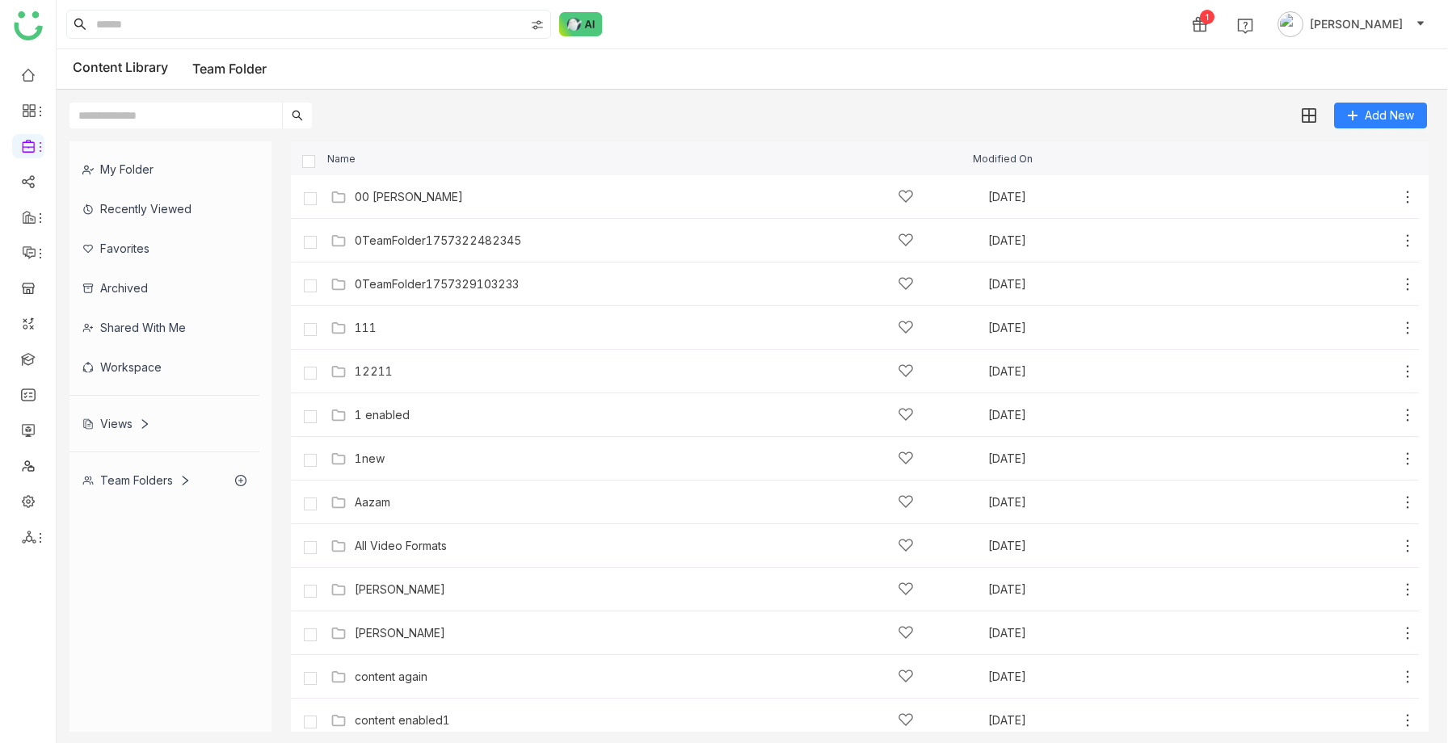
click at [119, 182] on div "My Folder" at bounding box center [164, 169] width 190 height 40
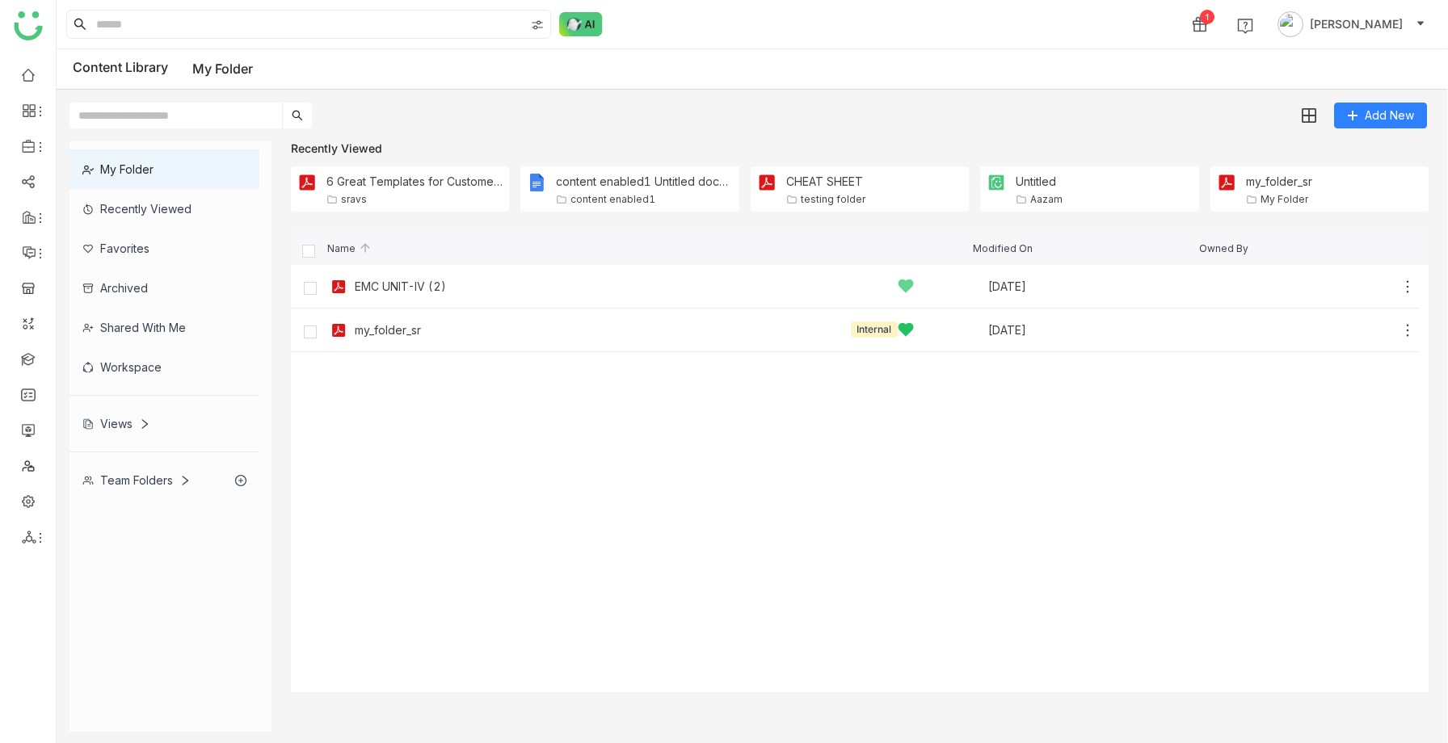
click at [432, 331] on div "my_folder_sr Internal" at bounding box center [634, 330] width 559 height 17
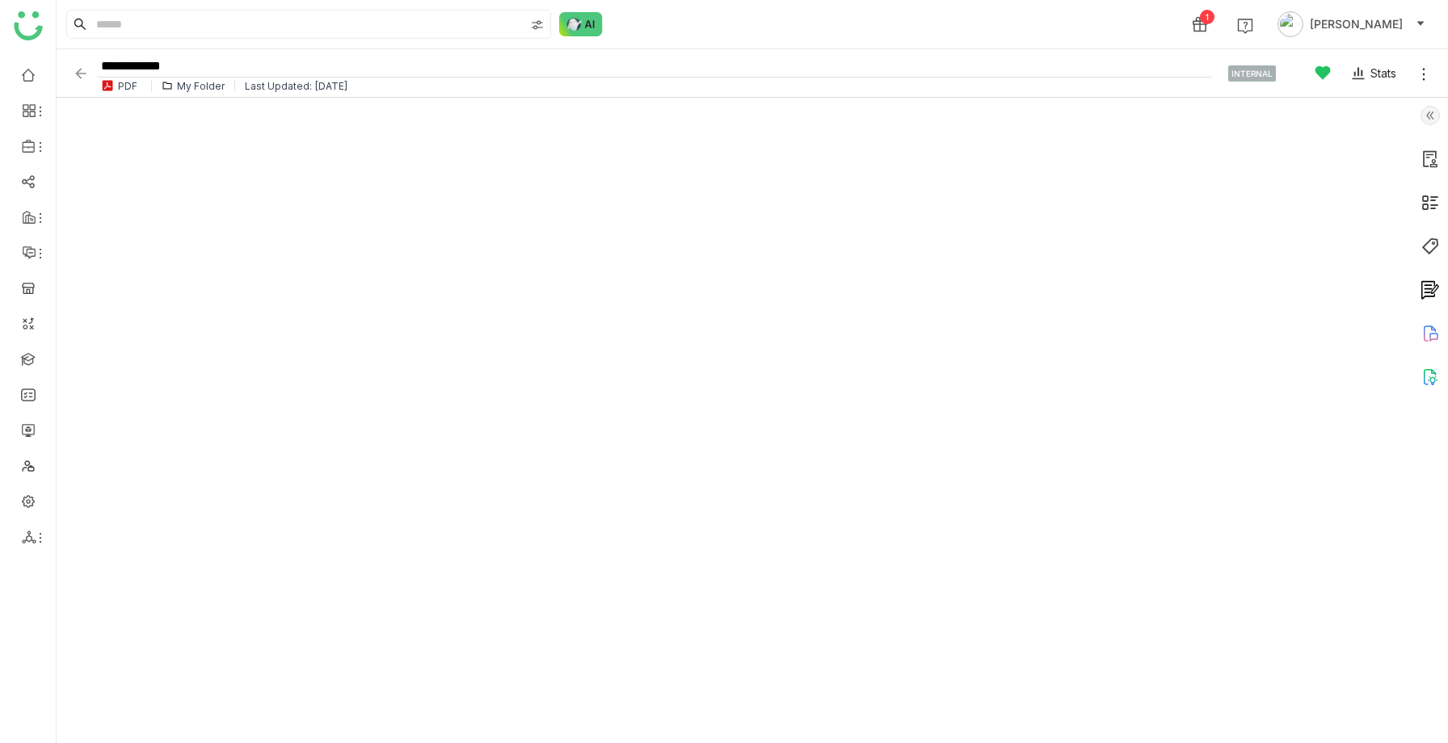
click at [194, 67] on input "**********" at bounding box center [654, 67] width 1115 height 22
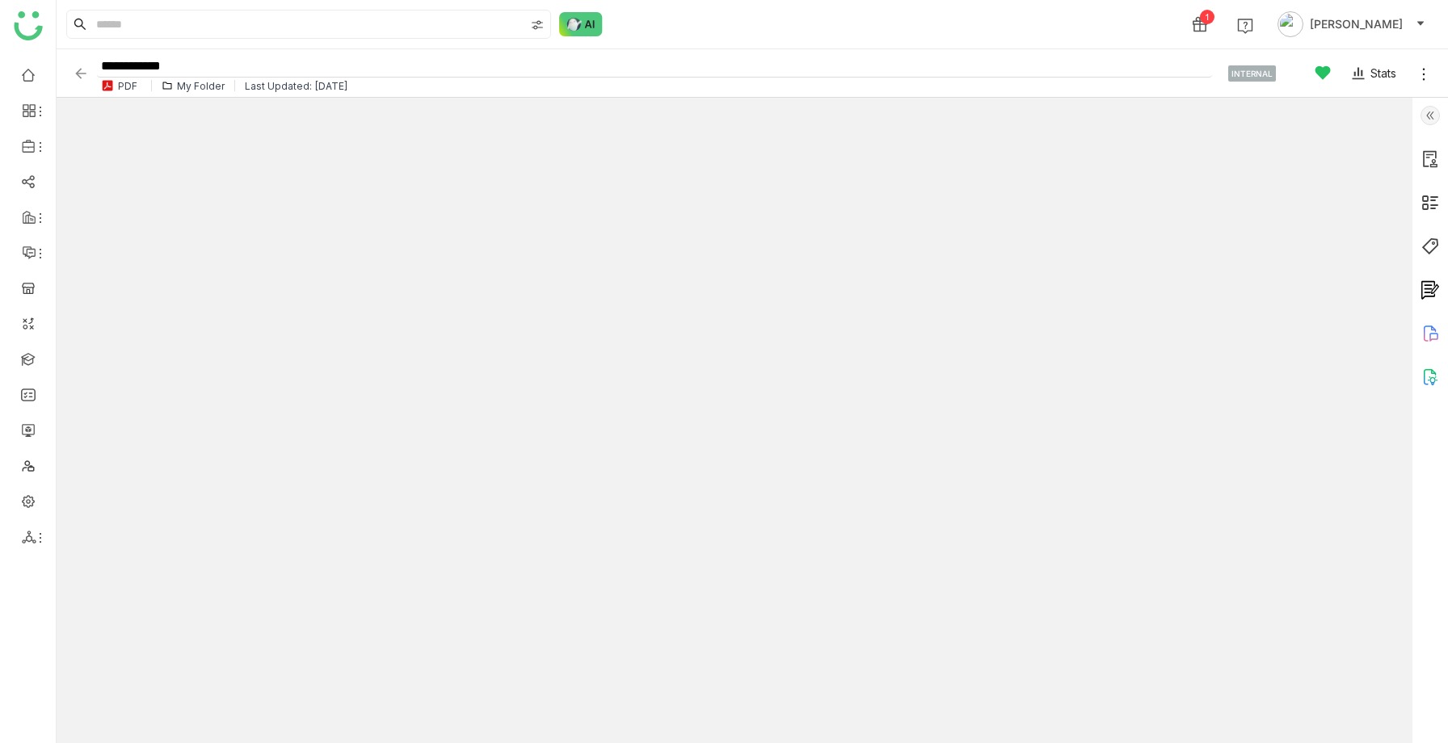
drag, startPoint x: 194, startPoint y: 67, endPoint x: 115, endPoint y: 58, distance: 79.7
click at [115, 58] on input "**********" at bounding box center [654, 67] width 1115 height 22
click at [541, 22] on img at bounding box center [537, 25] width 13 height 13
click at [74, 69] on img at bounding box center [81, 73] width 16 height 16
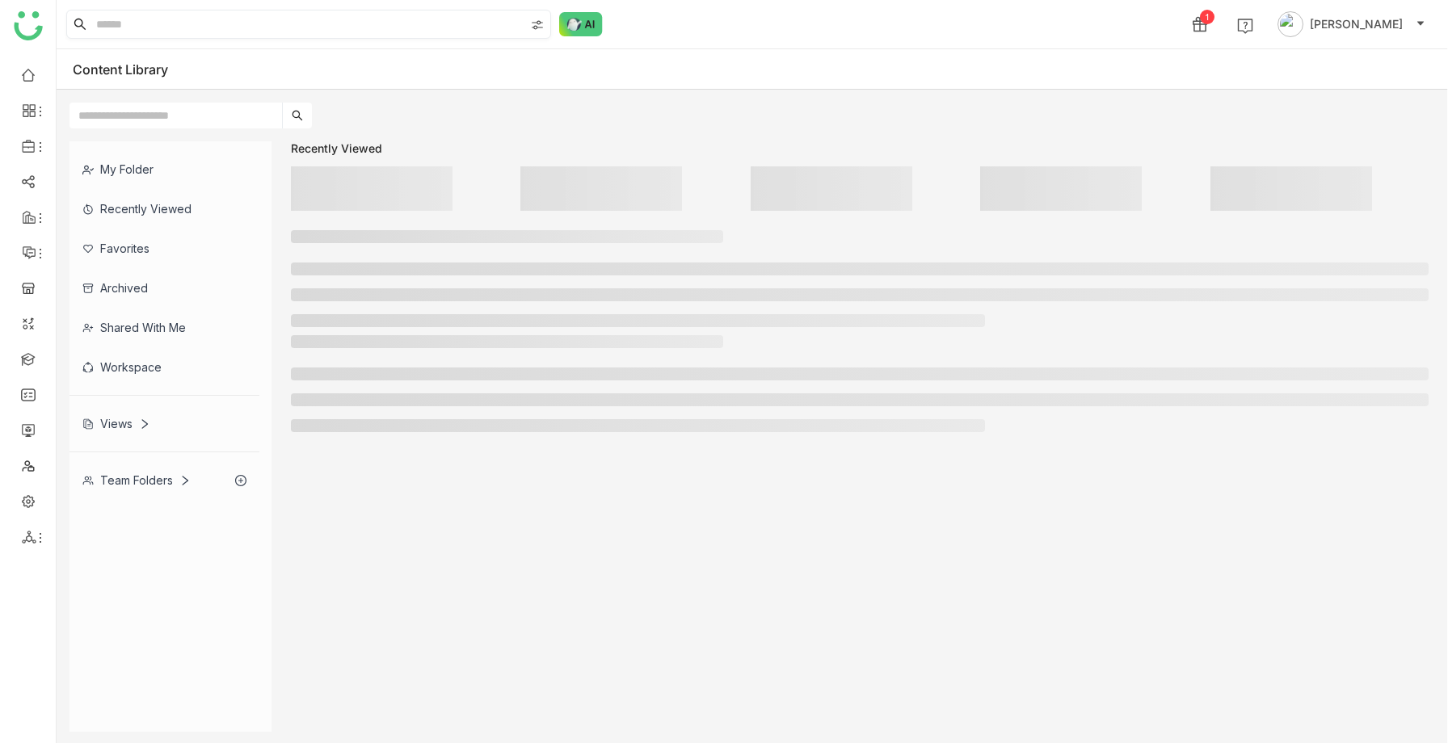
click at [115, 11] on input at bounding box center [308, 24] width 431 height 27
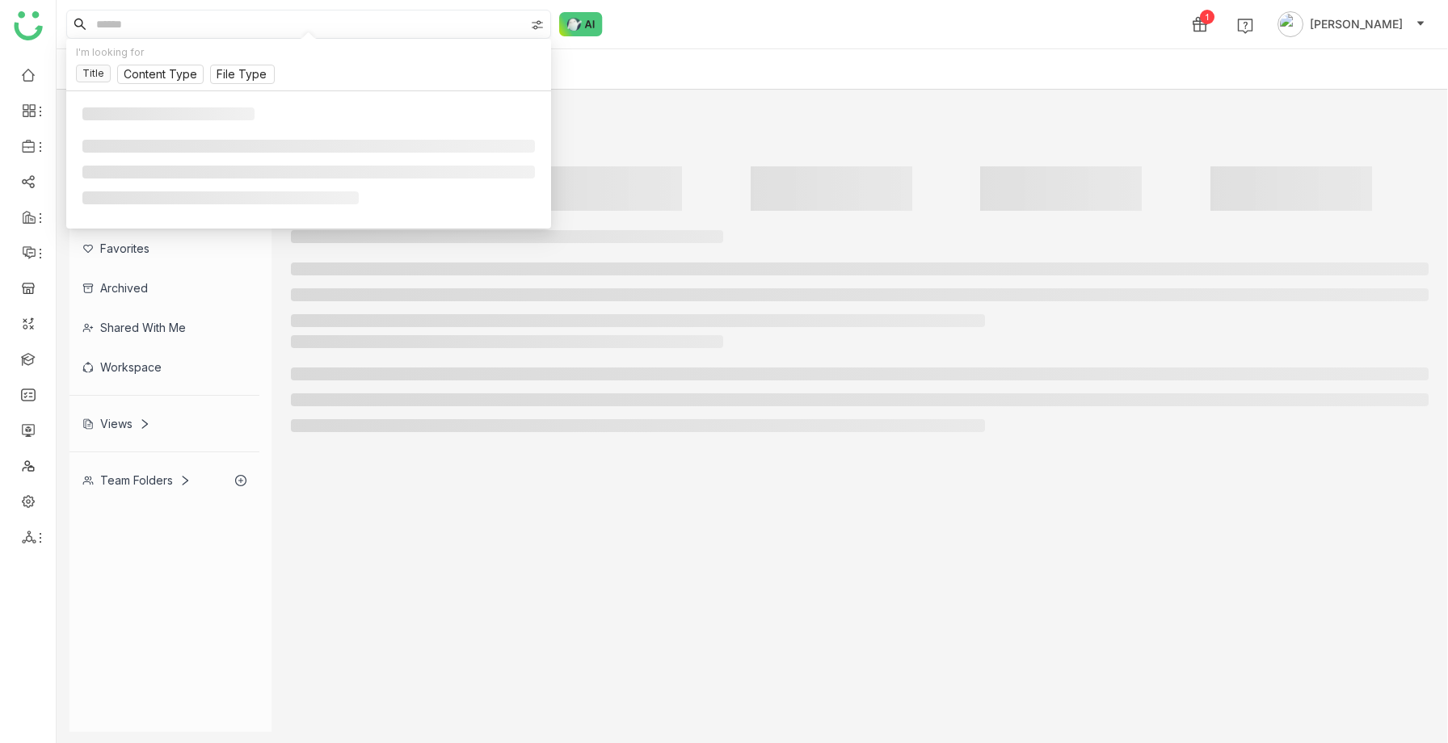
paste input "**********"
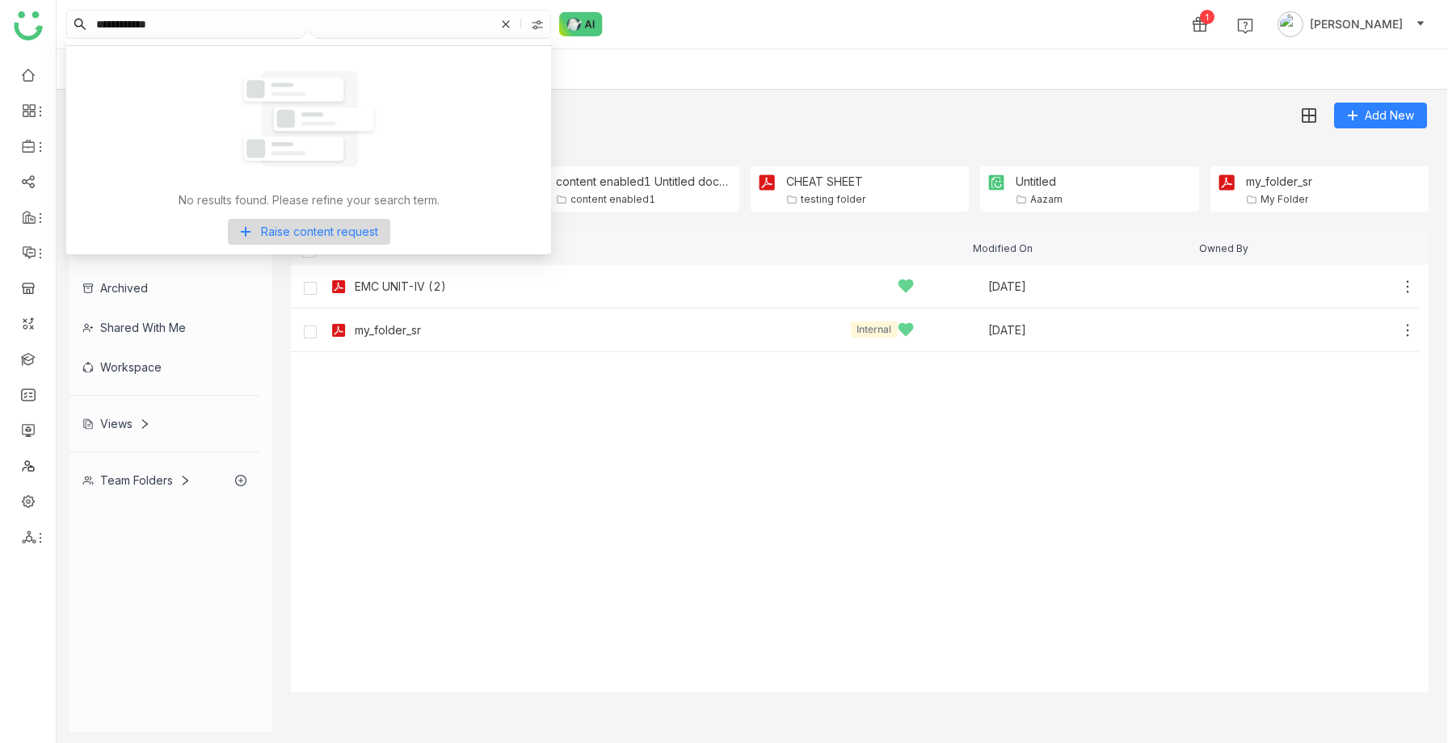
type input "**********"
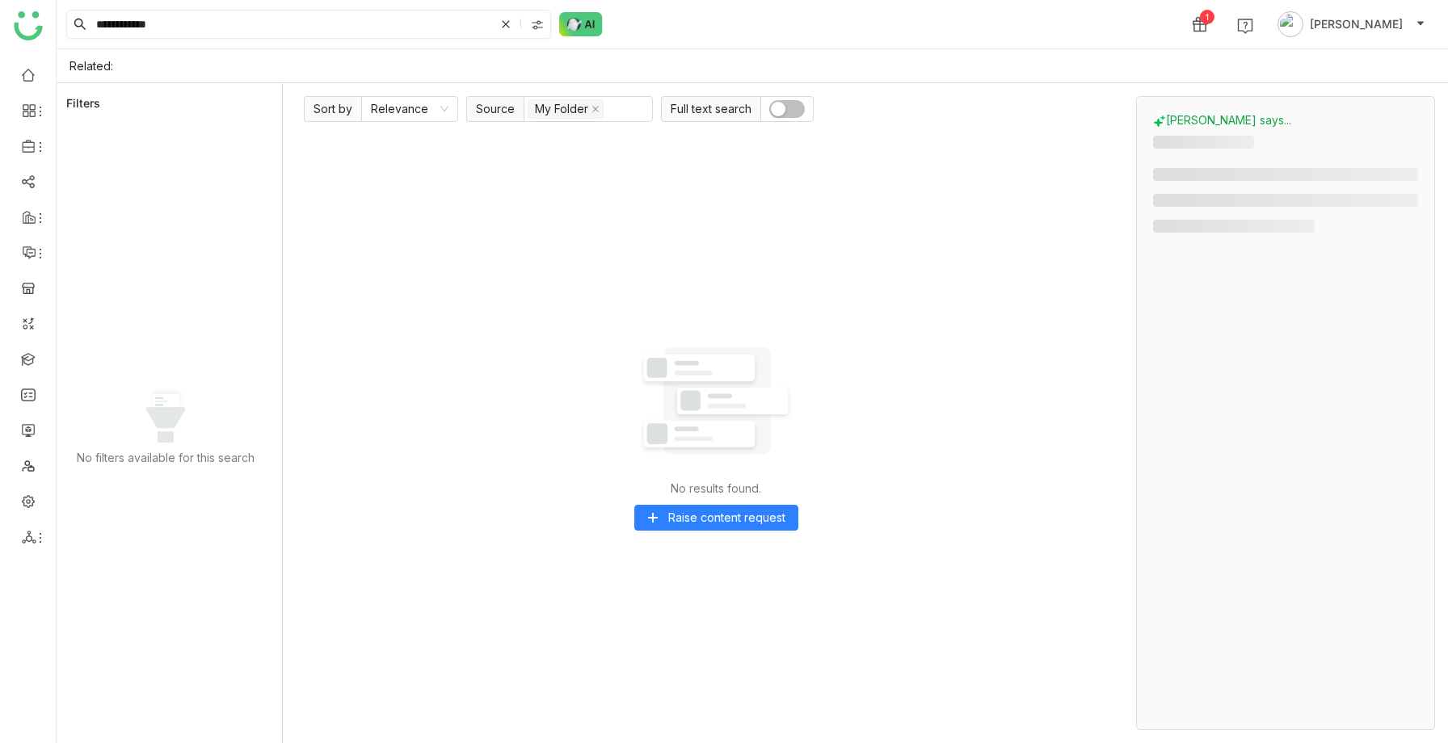
click at [528, 27] on div at bounding box center [539, 24] width 23 height 24
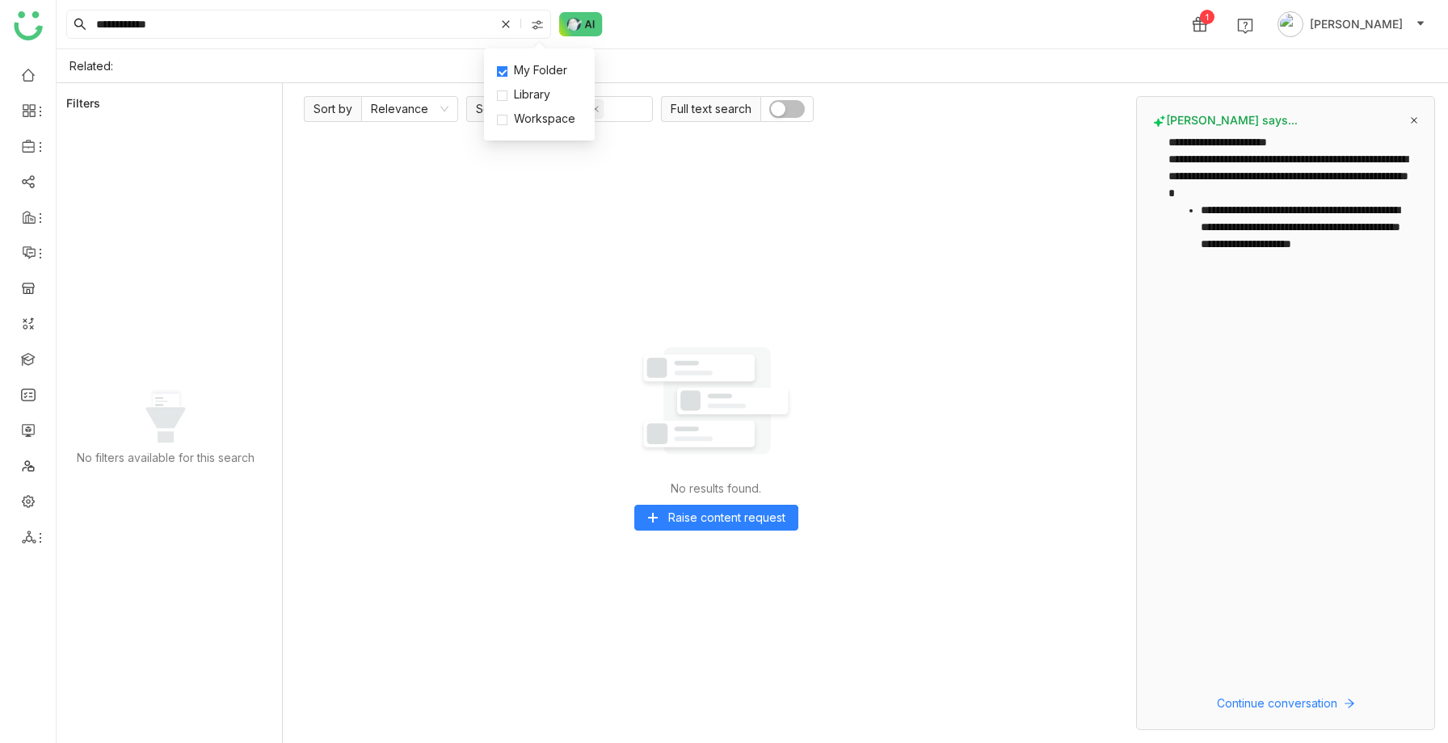
click at [416, 182] on div "No results found. Raise content request" at bounding box center [716, 430] width 824 height 600
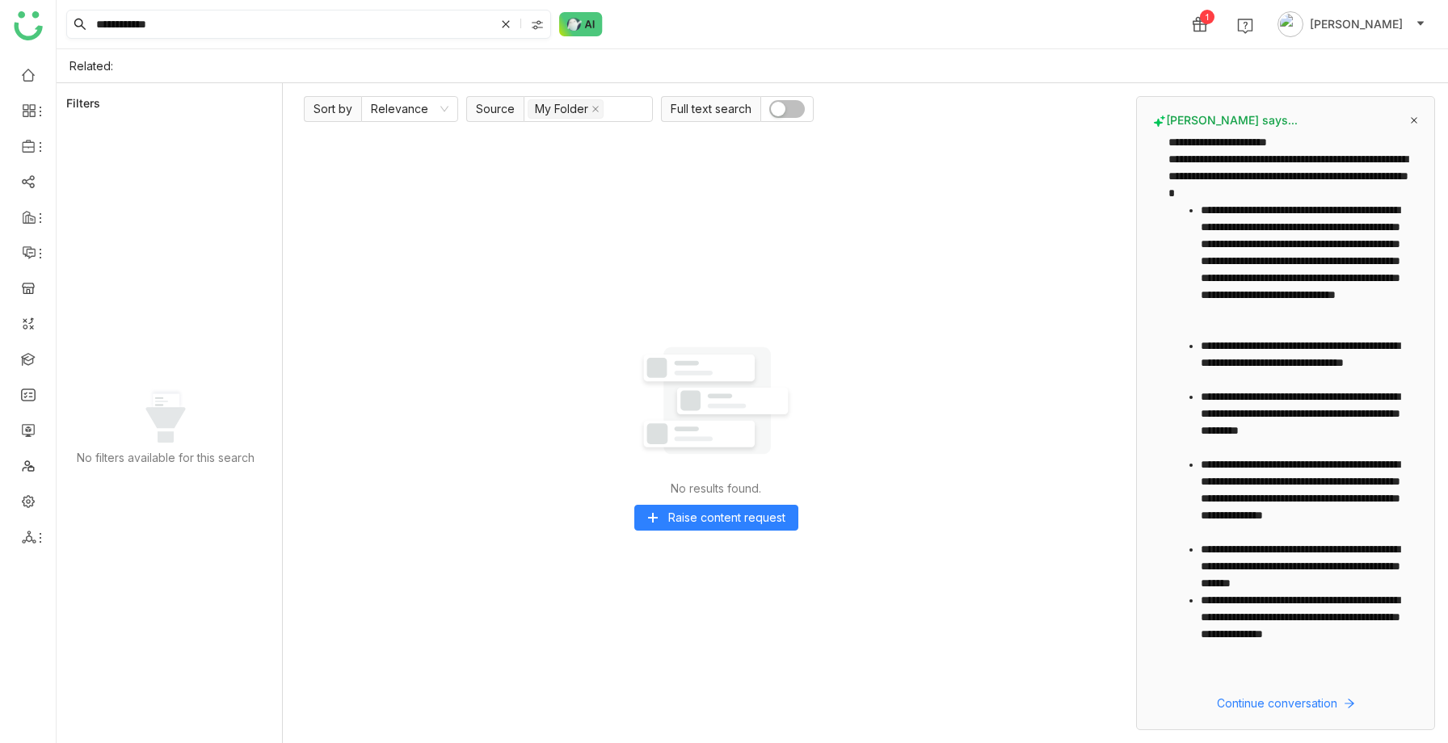
click at [494, 20] on input "**********" at bounding box center [294, 24] width 402 height 27
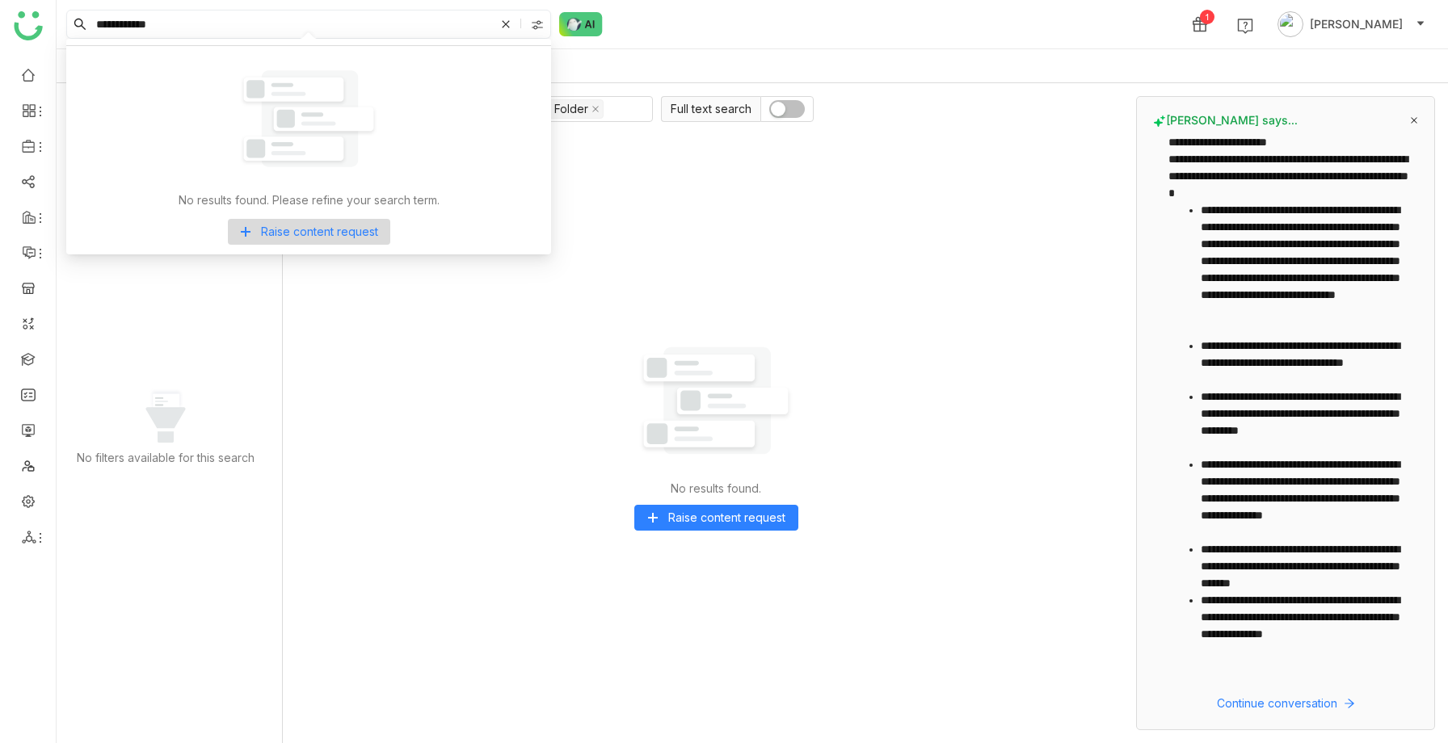
click at [507, 25] on icon at bounding box center [506, 24] width 10 height 10
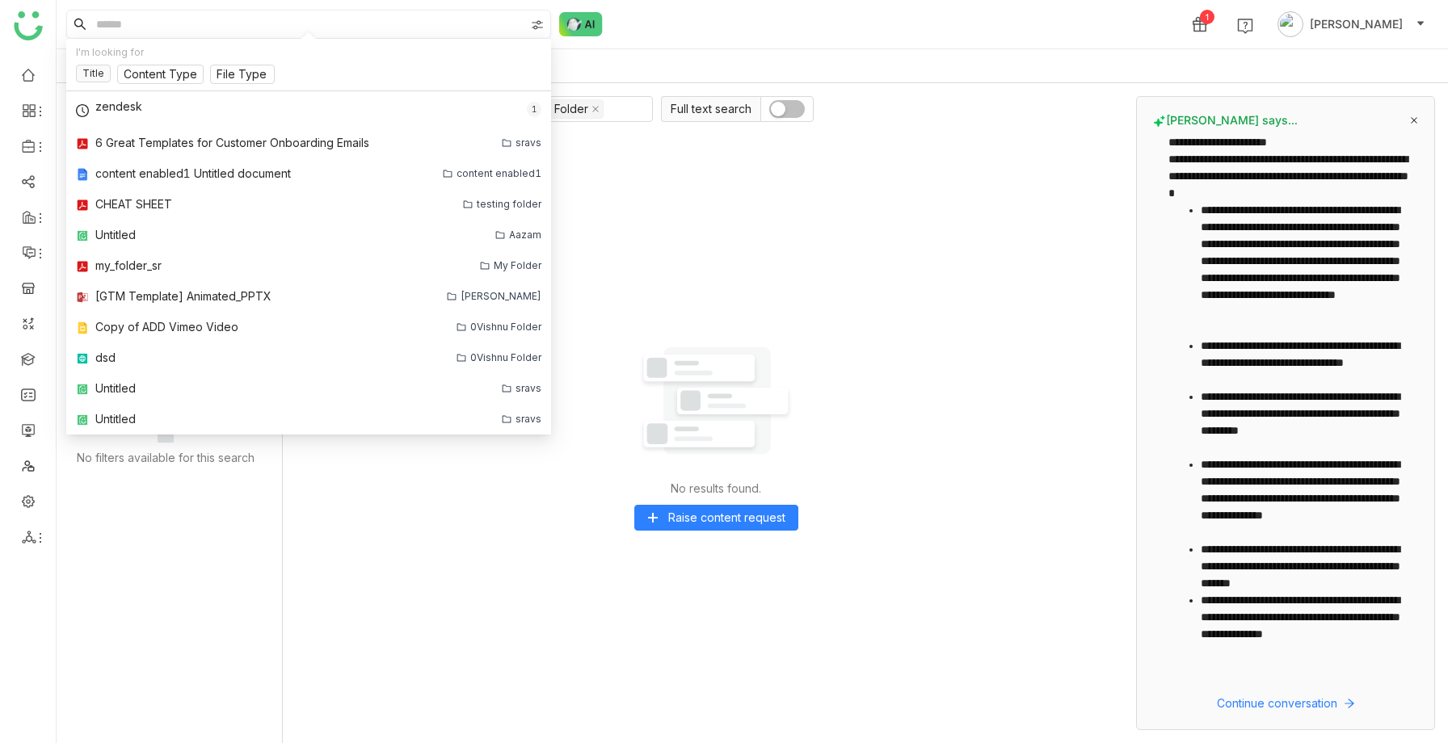
click at [364, 15] on input at bounding box center [308, 24] width 431 height 27
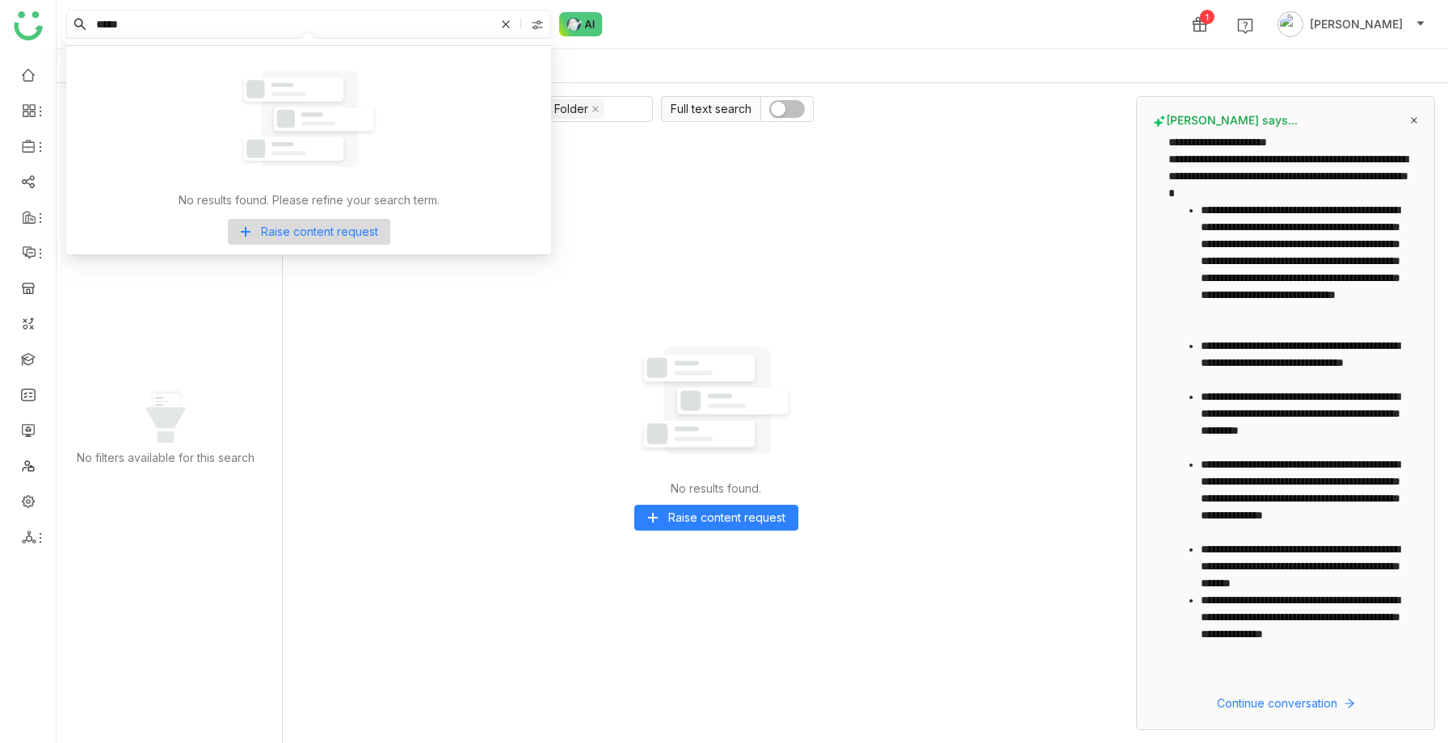
type input "*****"
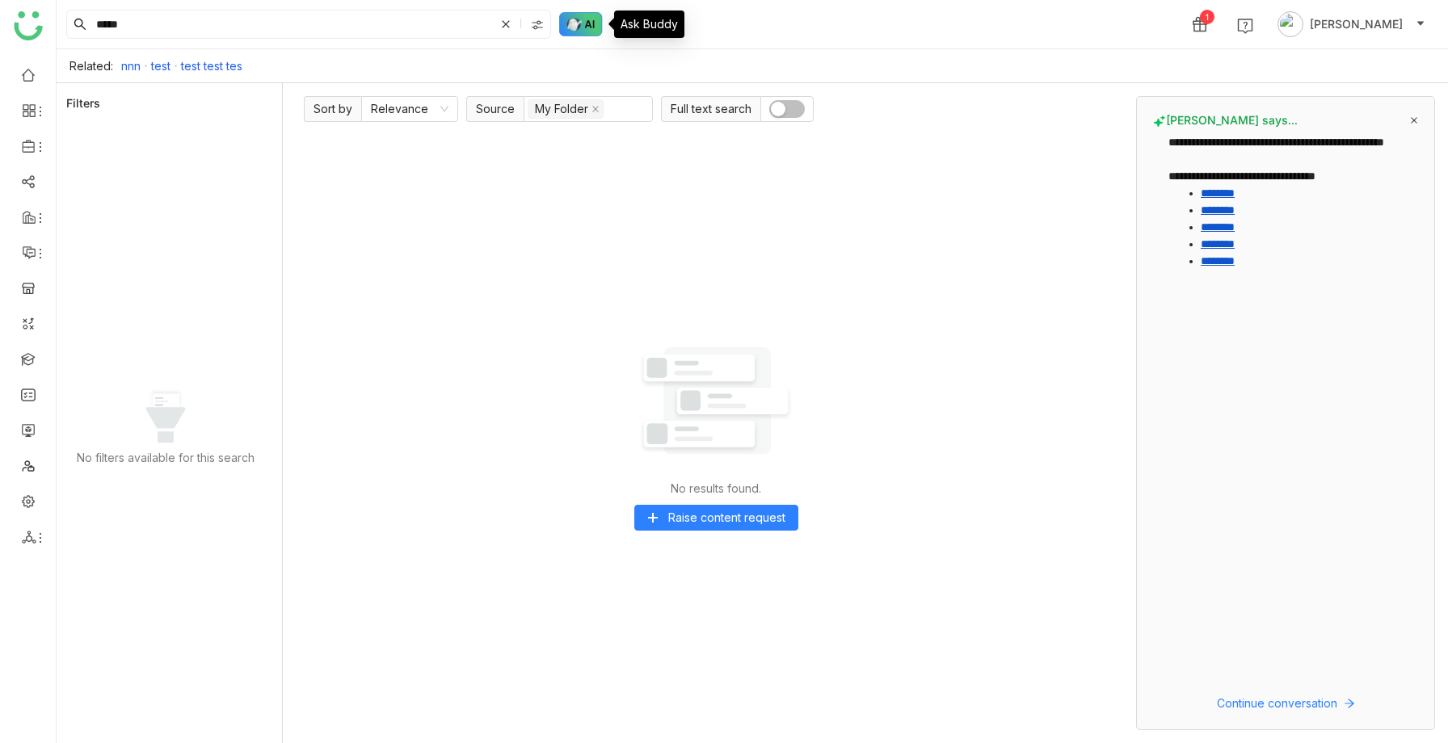
click at [571, 29] on img at bounding box center [581, 24] width 44 height 24
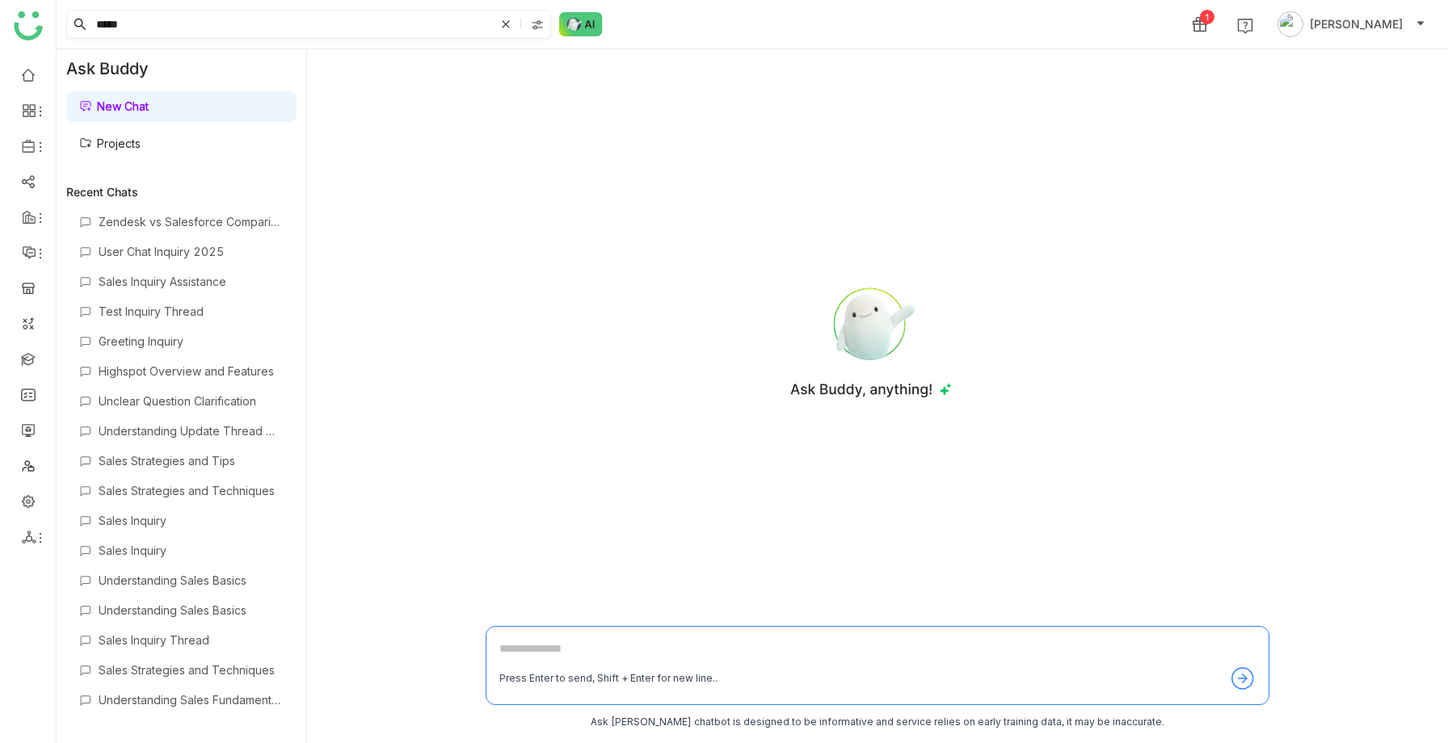
drag, startPoint x: 159, startPoint y: 22, endPoint x: 93, endPoint y: 19, distance: 66.3
click at [93, 19] on input "*****" at bounding box center [294, 24] width 402 height 27
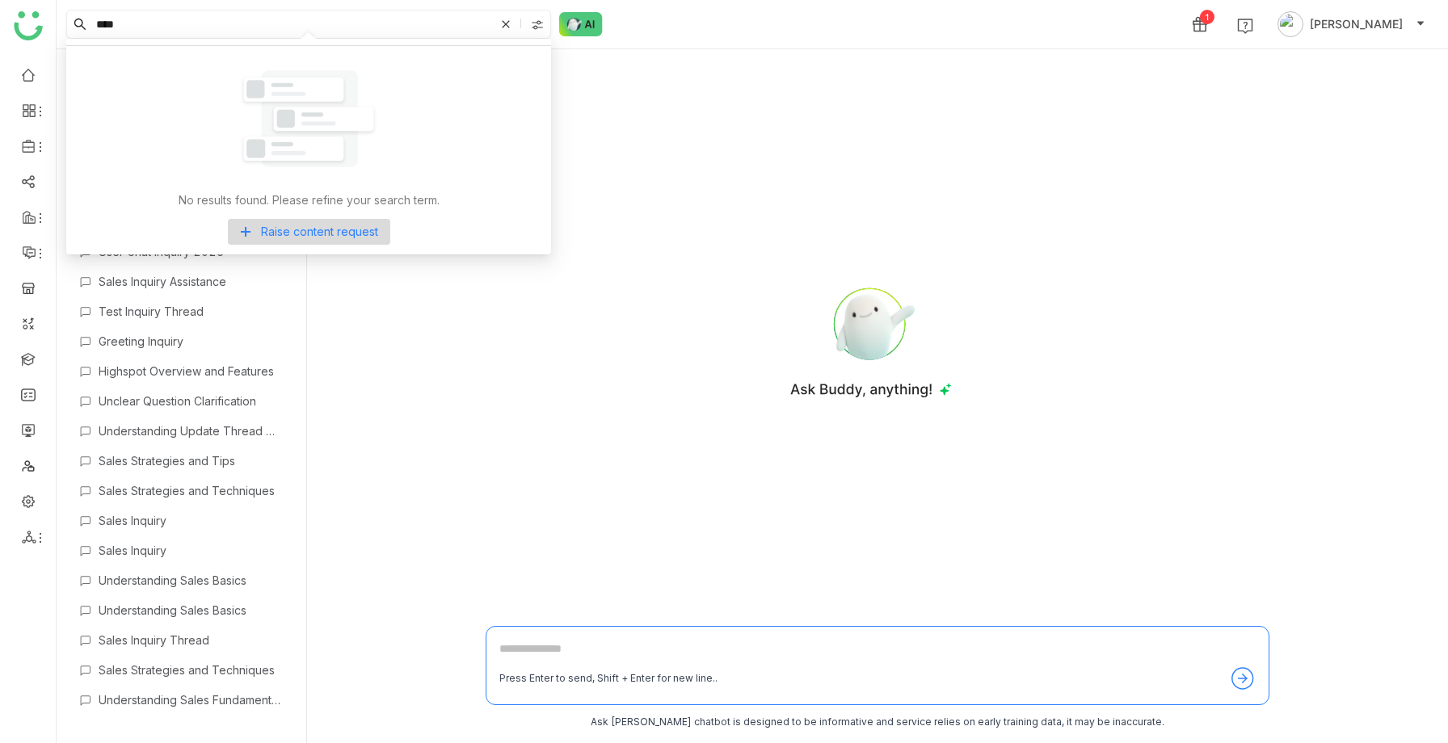
type input "****"
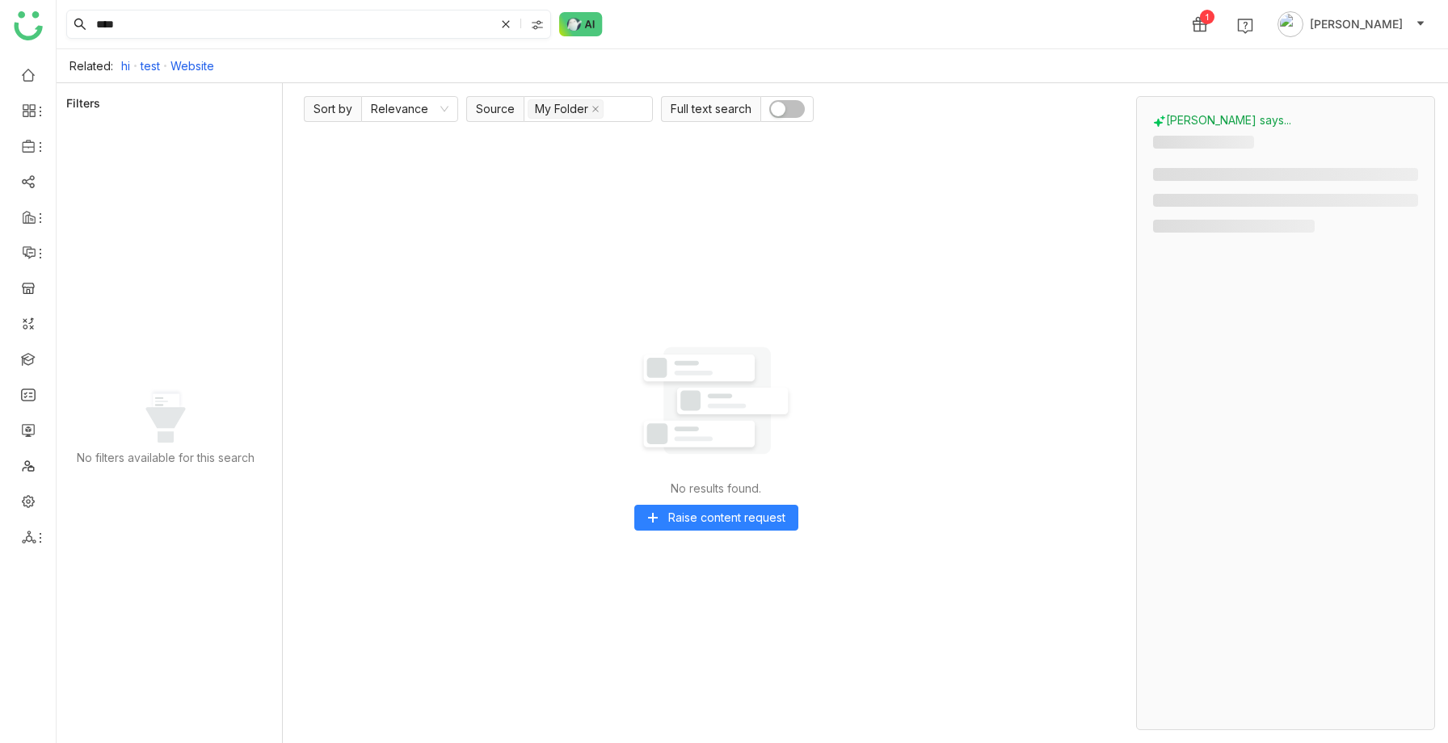
drag, startPoint x: 179, startPoint y: 27, endPoint x: 104, endPoint y: 24, distance: 74.4
click at [104, 24] on input "****" at bounding box center [294, 24] width 402 height 27
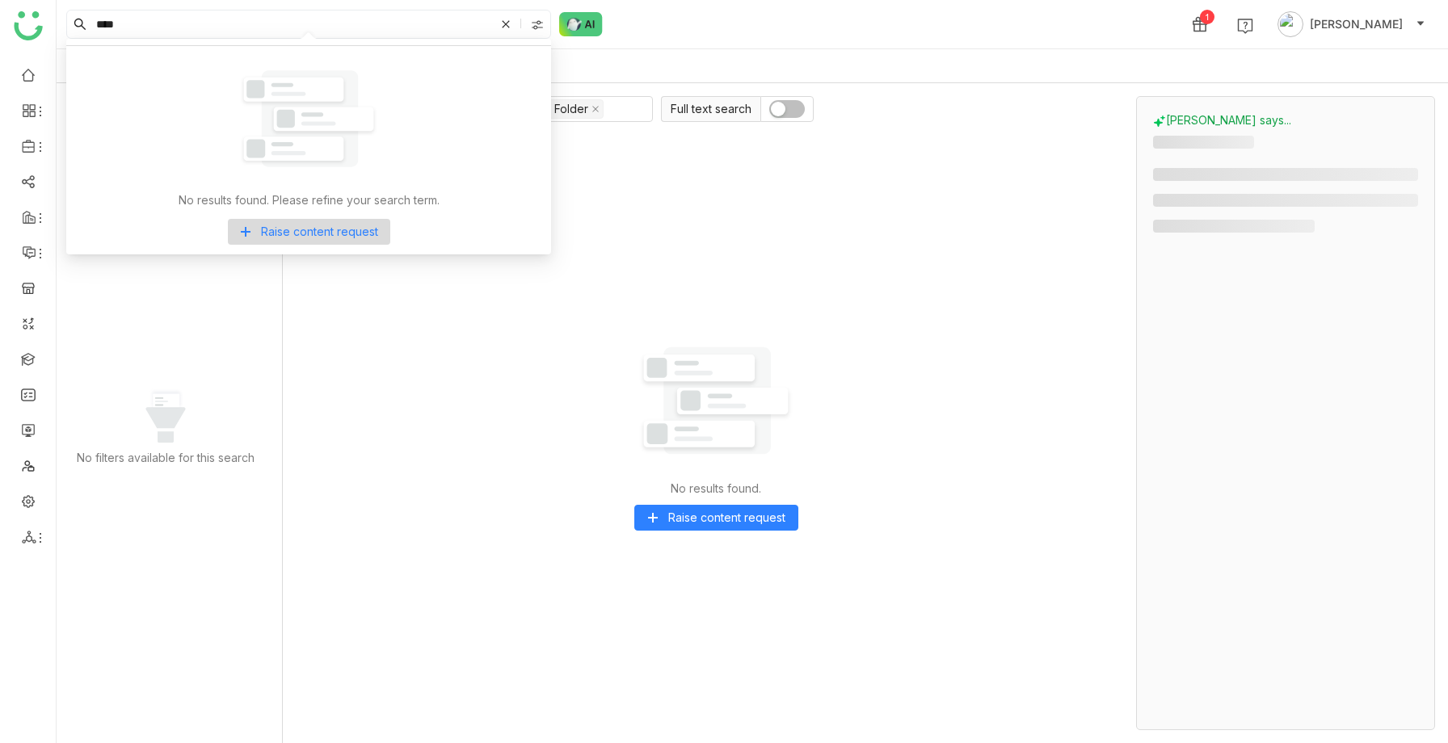
click at [532, 16] on div at bounding box center [539, 24] width 23 height 24
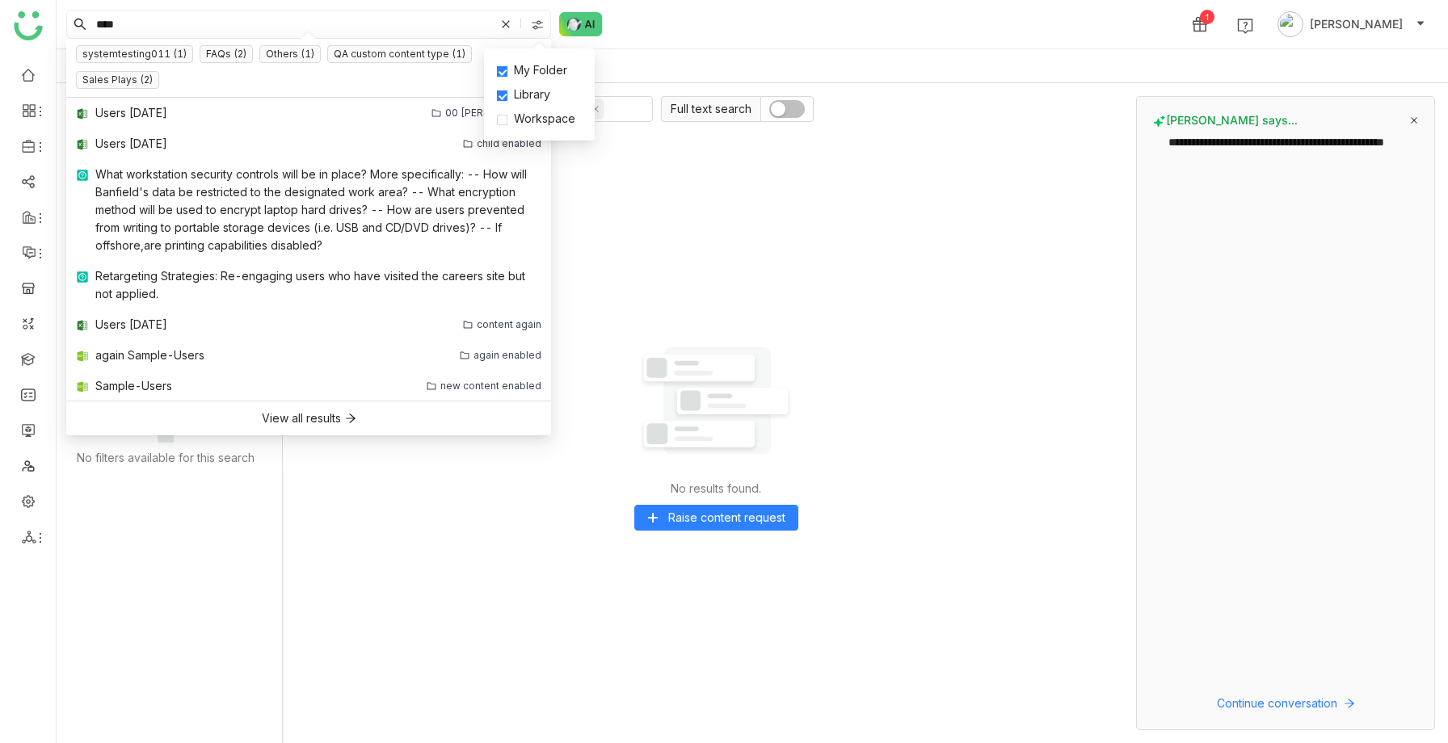
click at [343, 42] on div "systemtesting011 (1) FAQs (2) Others (1) QA custom content type (1) Sales Plays…" at bounding box center [308, 68] width 485 height 59
click at [229, 112] on link "Users [DATE] 00 [PERSON_NAME]" at bounding box center [308, 113] width 485 height 31
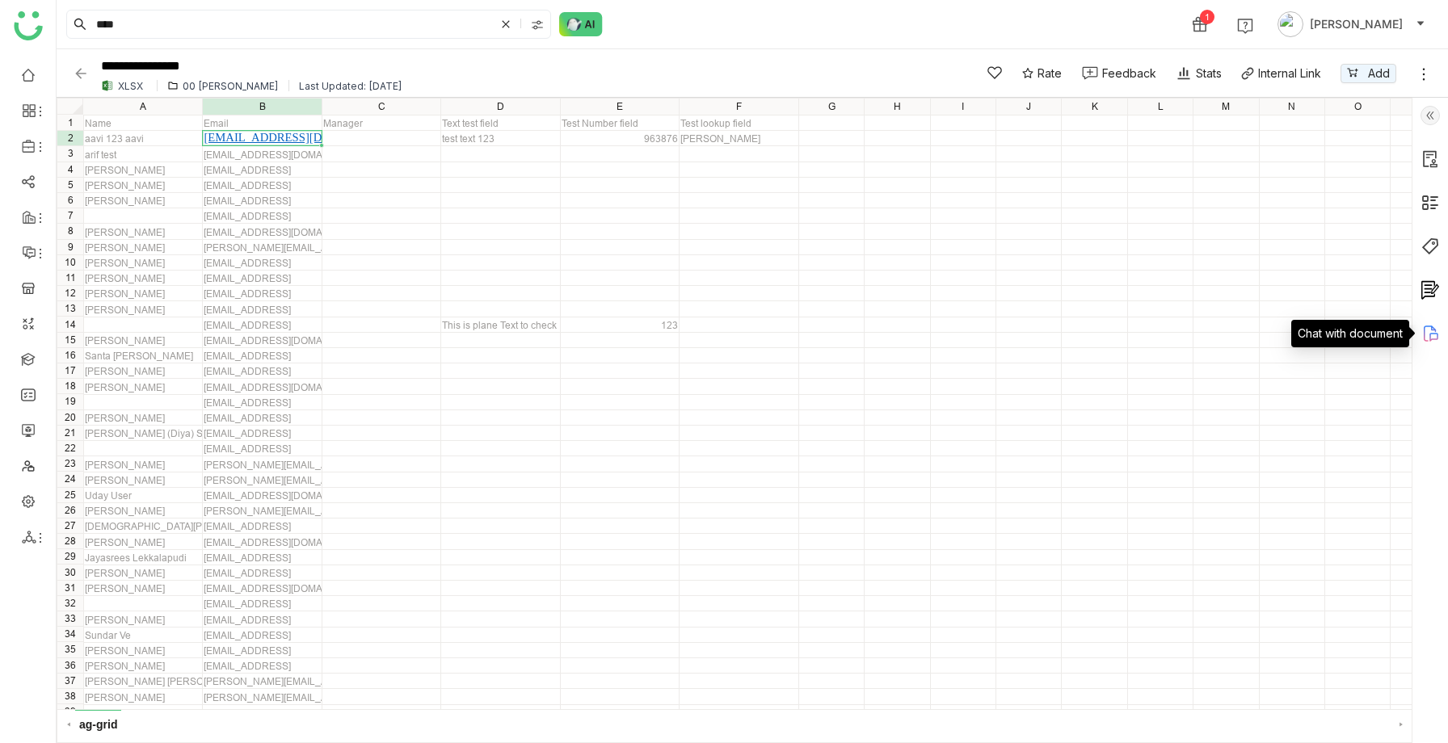
click at [1434, 334] on icon at bounding box center [1433, 337] width 9 height 9
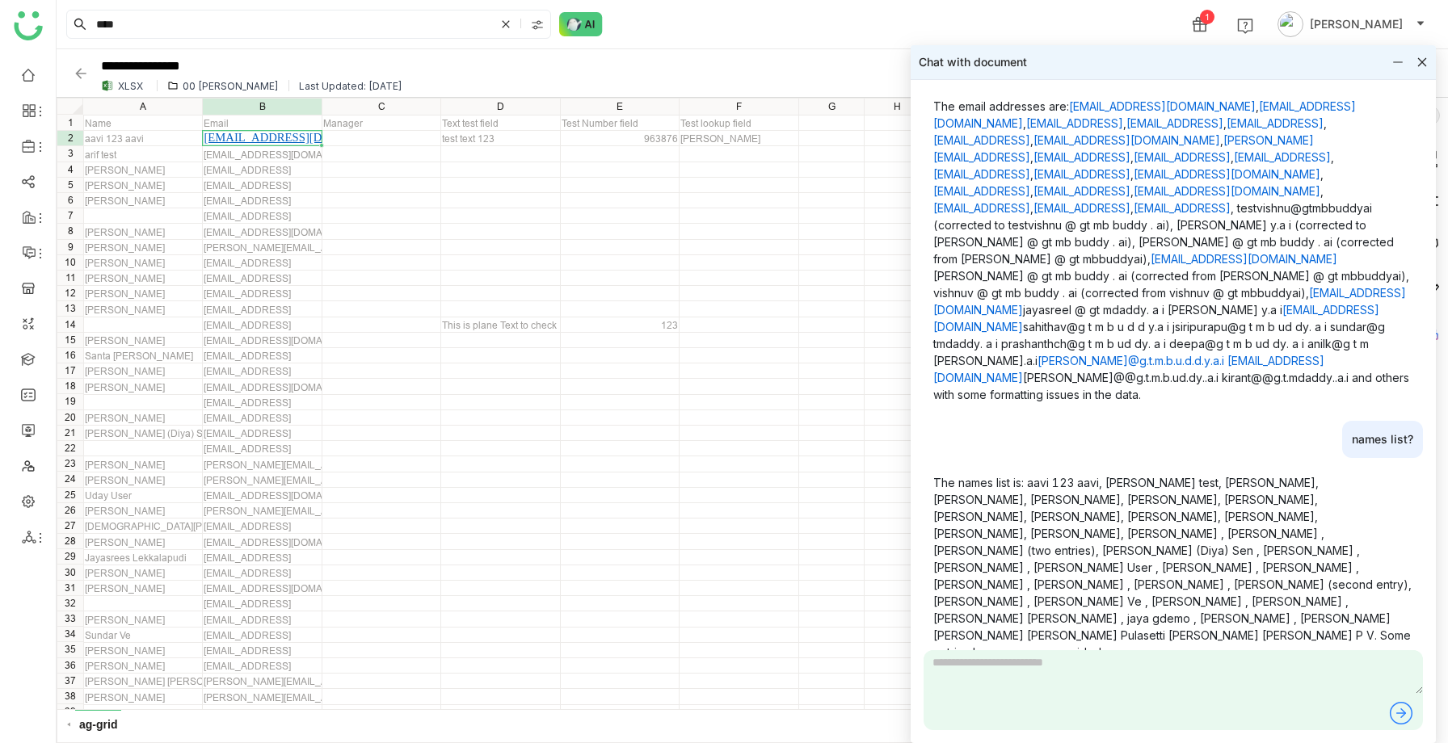
scroll to position [0, 4]
